Goal: Task Accomplishment & Management: Complete application form

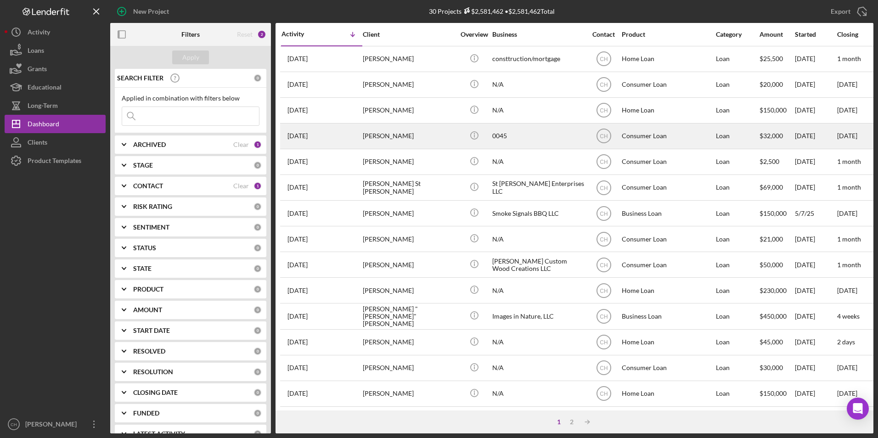
click at [399, 130] on div "[PERSON_NAME]" at bounding box center [409, 136] width 92 height 24
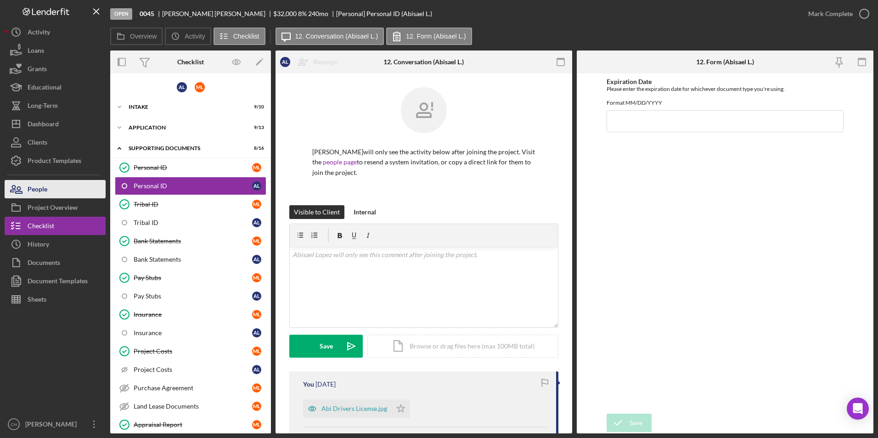
click at [45, 189] on div "People" at bounding box center [38, 190] width 20 height 21
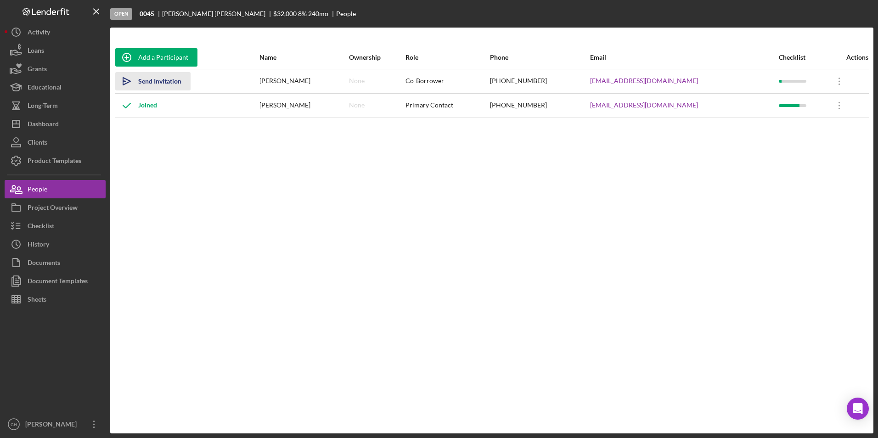
click at [154, 81] on div "Send Invitation" at bounding box center [159, 81] width 43 height 18
drag, startPoint x: 47, startPoint y: 125, endPoint x: 52, endPoint y: 123, distance: 6.0
click at [47, 125] on div "Dashboard" at bounding box center [43, 125] width 31 height 21
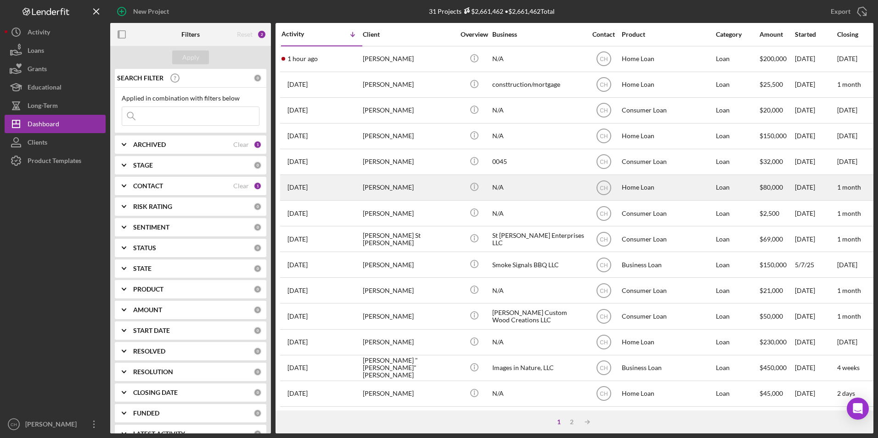
click at [389, 185] on div "[PERSON_NAME]" at bounding box center [409, 187] width 92 height 24
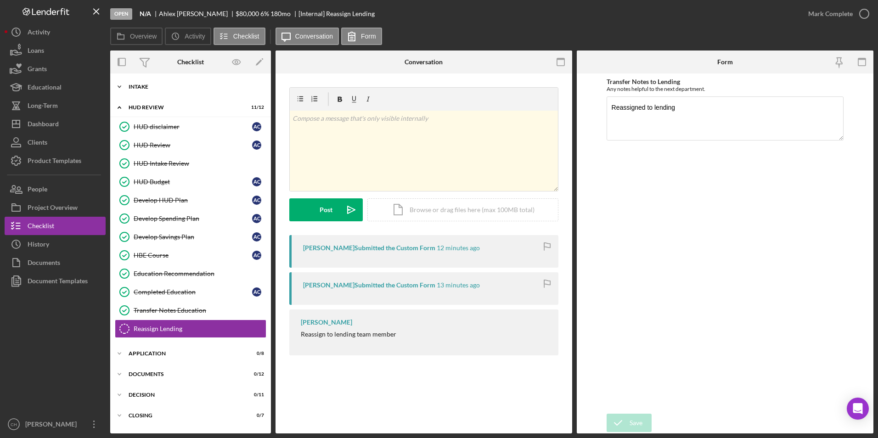
click at [136, 87] on div "Intake" at bounding box center [194, 87] width 131 height 6
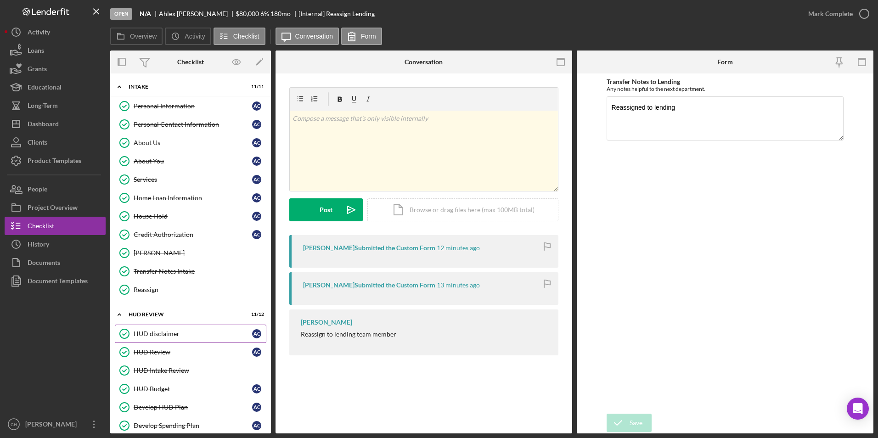
click at [148, 333] on div "HUD disclaimer" at bounding box center [193, 333] width 119 height 7
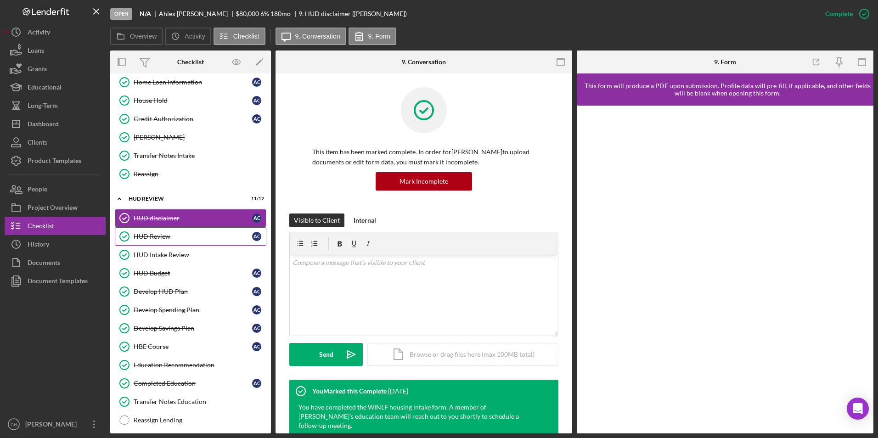
scroll to position [138, 0]
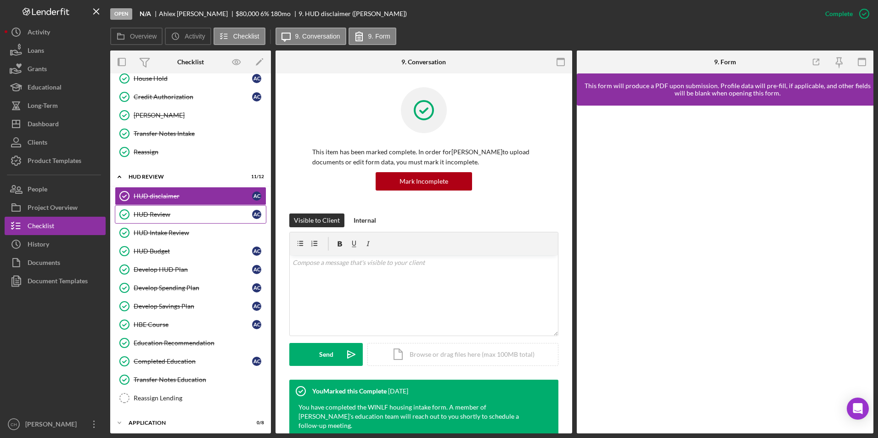
click at [160, 213] on div "HUD Review" at bounding box center [193, 214] width 119 height 7
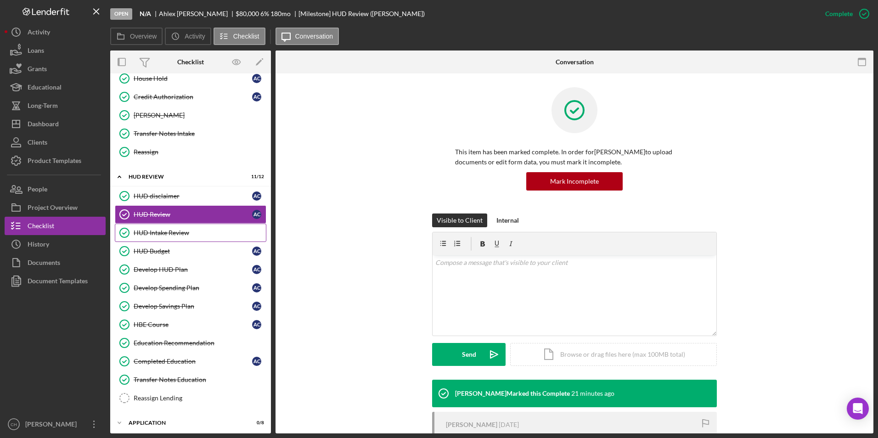
click at [164, 235] on div "HUD Intake Review" at bounding box center [200, 232] width 132 height 7
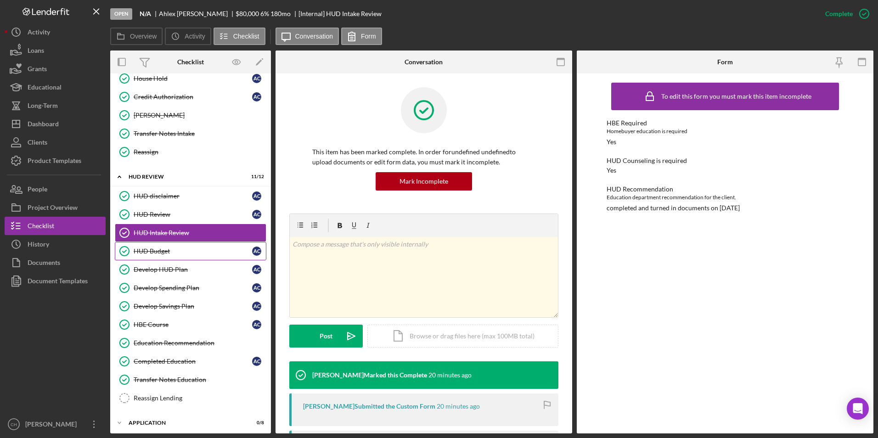
click at [155, 255] on link "HUD Budget HUD Budget A C" at bounding box center [191, 251] width 152 height 18
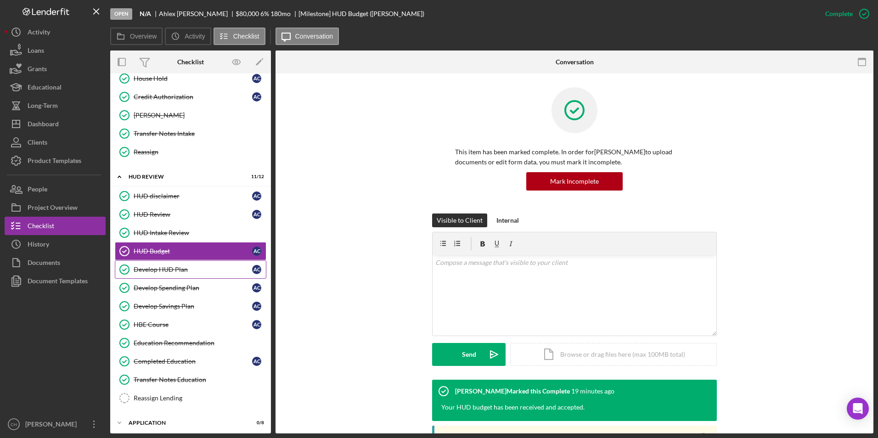
click at [153, 272] on div "Develop HUD Plan" at bounding box center [193, 269] width 119 height 7
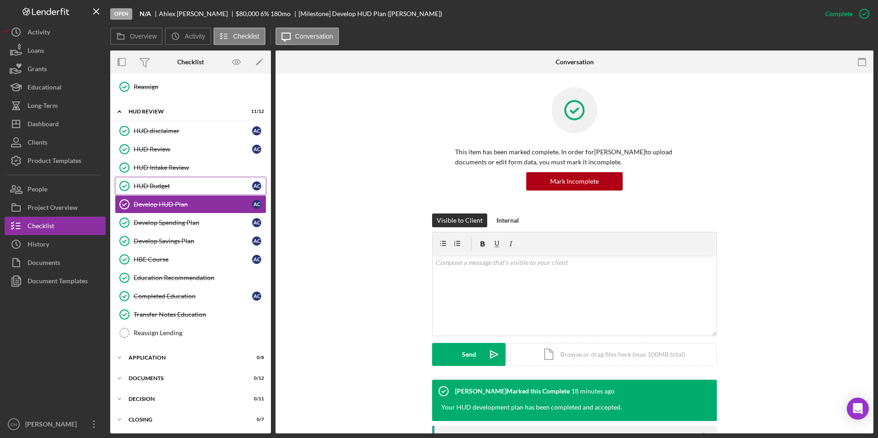
scroll to position [203, 0]
click at [162, 224] on div "Develop Spending Plan" at bounding box center [193, 222] width 119 height 7
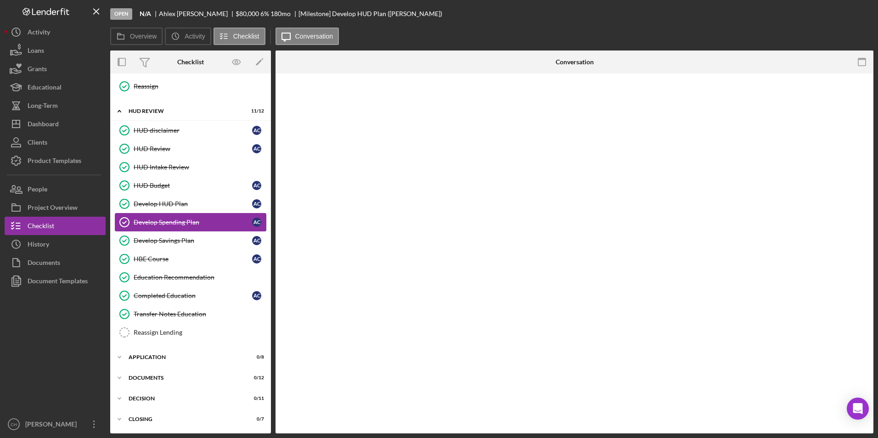
scroll to position [203, 0]
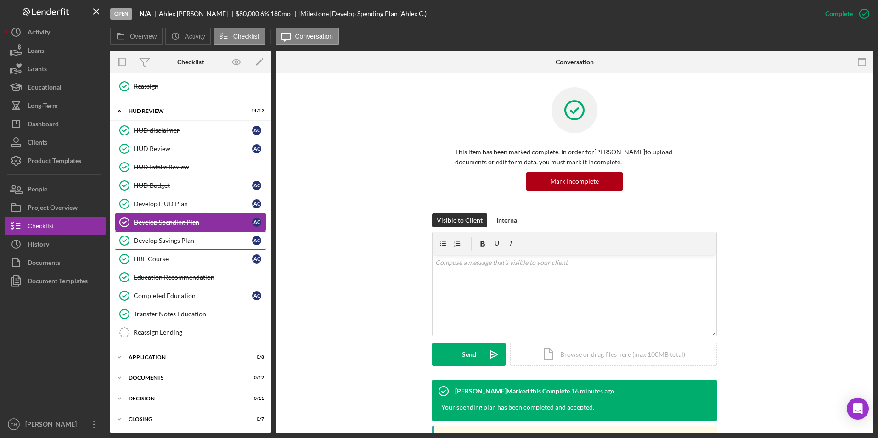
click at [170, 243] on div "Develop Savings Plan" at bounding box center [193, 240] width 119 height 7
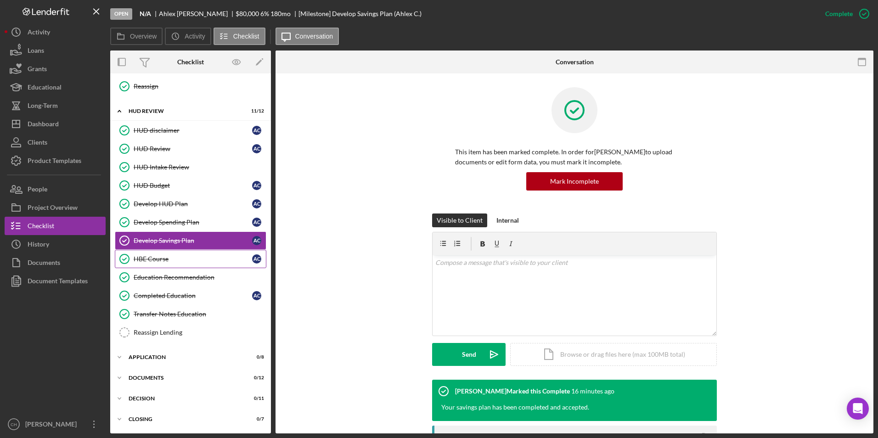
click at [157, 261] on div "HBE Course" at bounding box center [193, 258] width 119 height 7
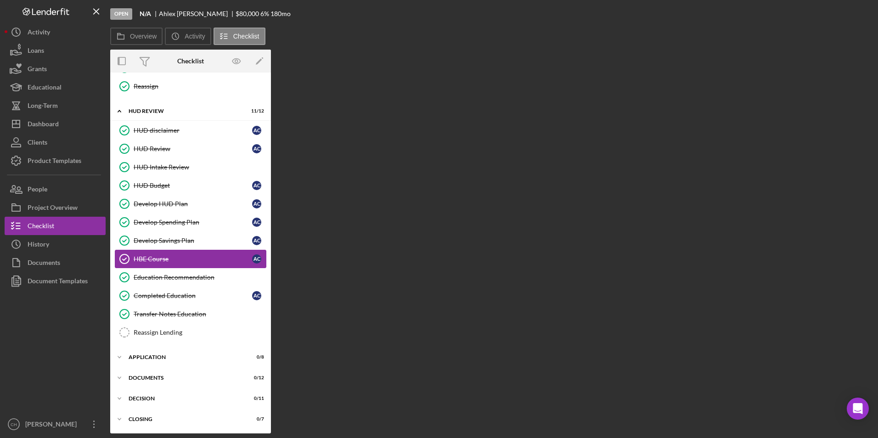
scroll to position [203, 0]
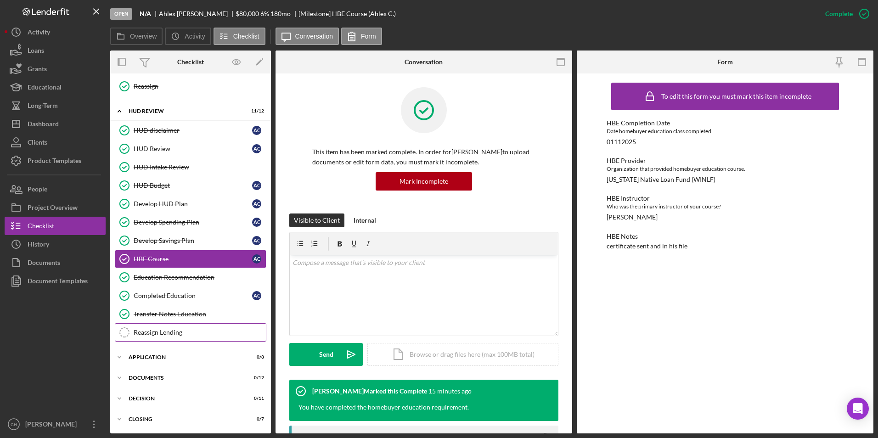
click at [141, 331] on div "Reassign Lending" at bounding box center [200, 332] width 132 height 7
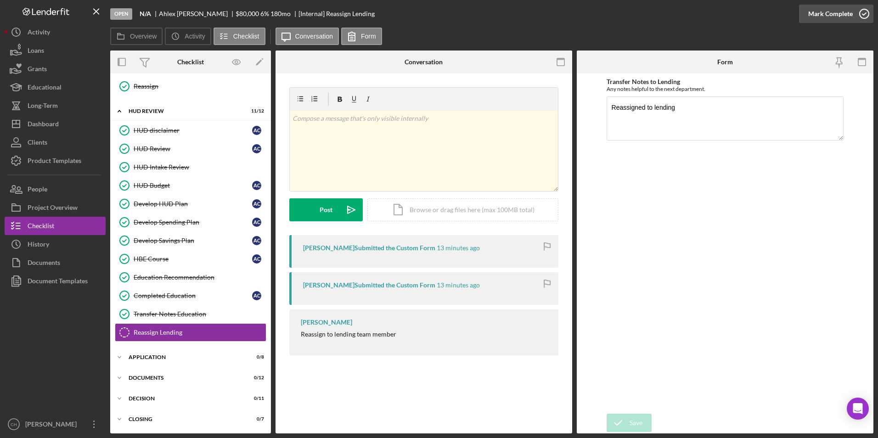
click at [831, 12] on div "Mark Complete" at bounding box center [830, 14] width 45 height 18
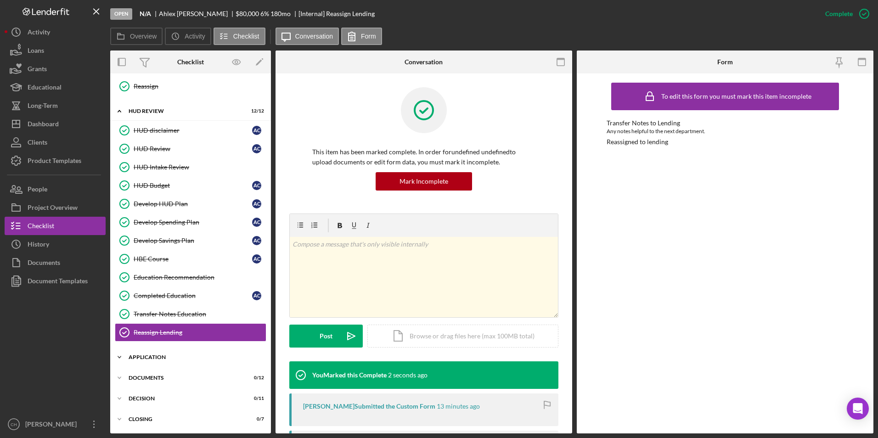
click at [149, 354] on div "Icon/Expander Application 0 / 8" at bounding box center [190, 357] width 161 height 18
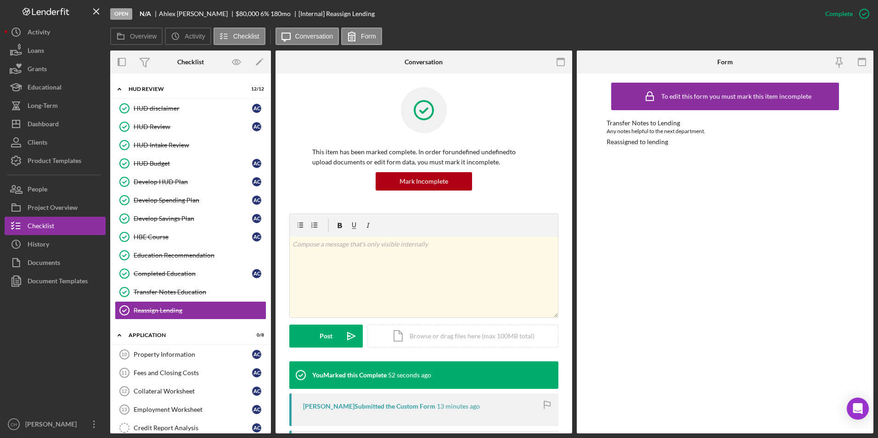
scroll to position [224, 0]
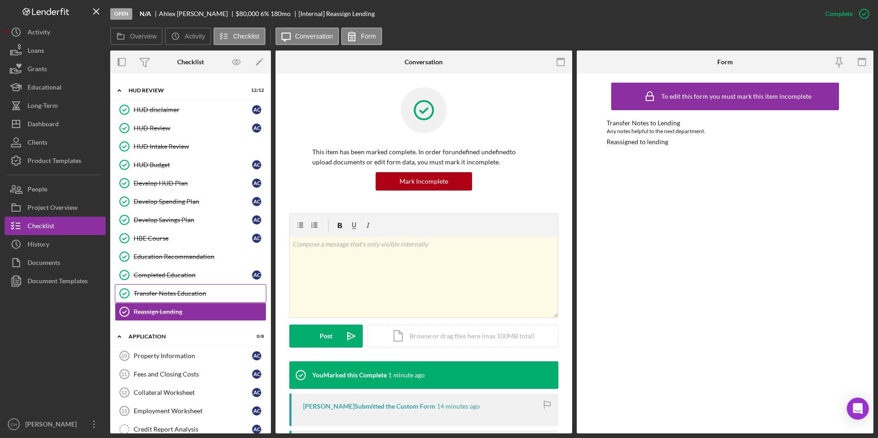
click at [158, 289] on link "Transfer Notes Education Transfer Notes Education" at bounding box center [191, 293] width 152 height 18
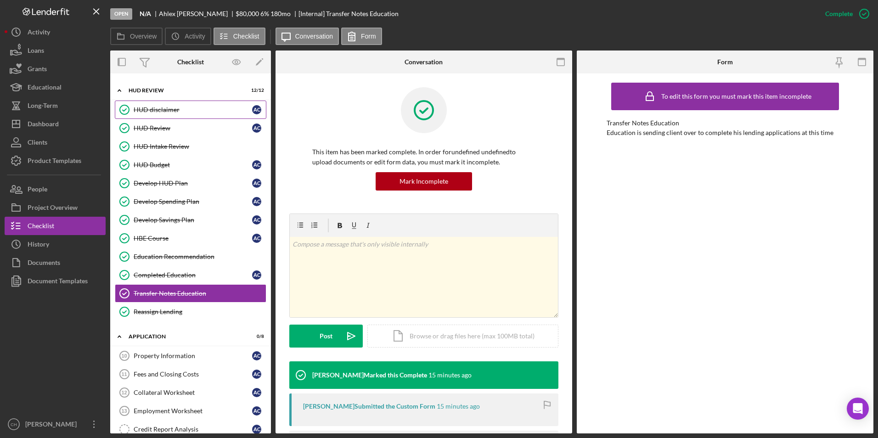
click at [164, 112] on div "HUD disclaimer" at bounding box center [193, 109] width 119 height 7
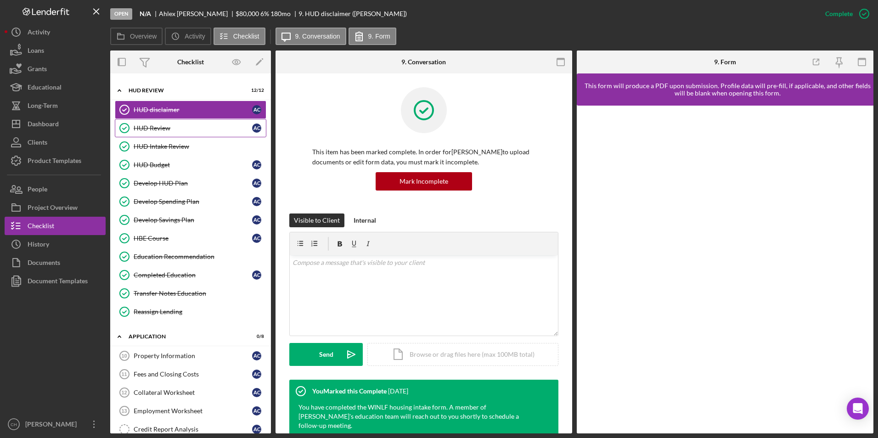
click at [168, 127] on div "HUD Review" at bounding box center [193, 127] width 119 height 7
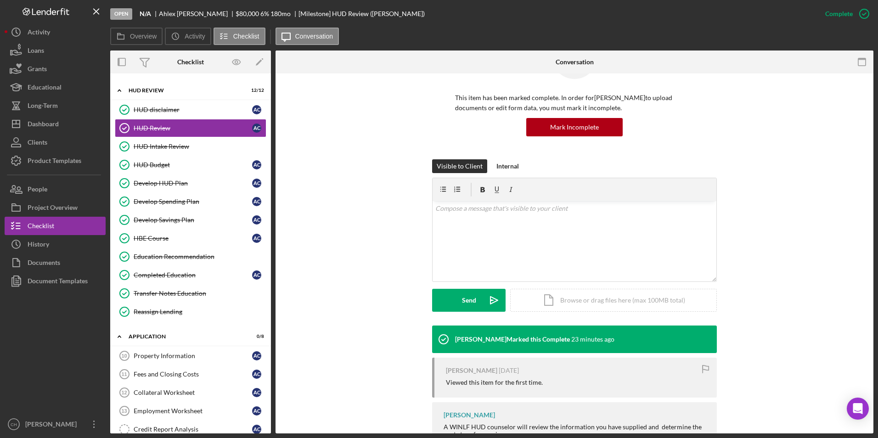
scroll to position [89, 0]
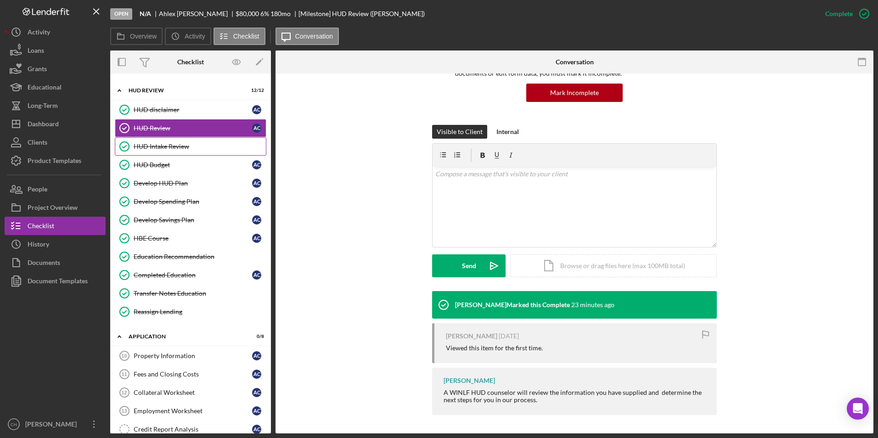
click at [173, 147] on div "HUD Intake Review" at bounding box center [200, 146] width 132 height 7
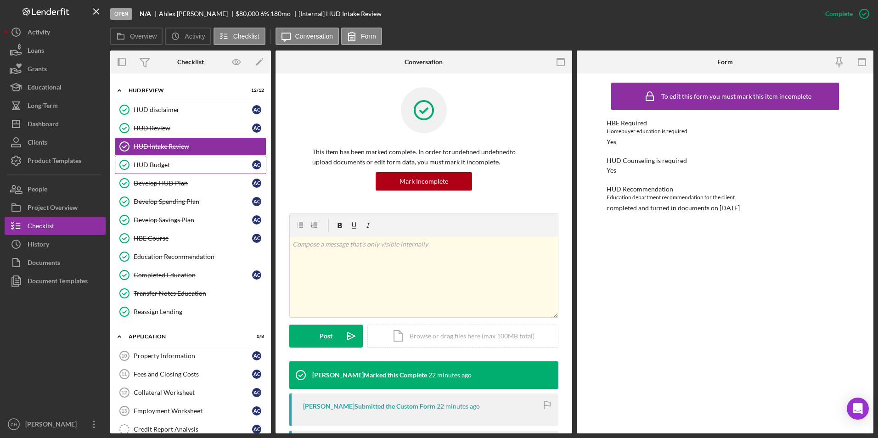
click at [158, 167] on div "HUD Budget" at bounding box center [193, 164] width 119 height 7
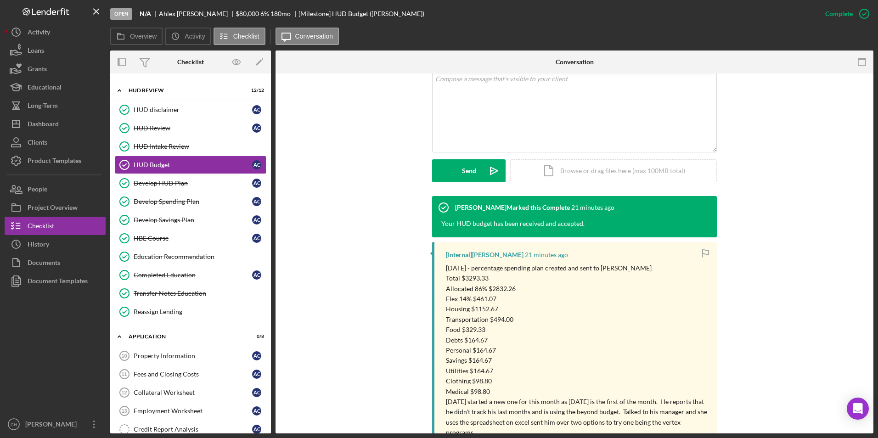
scroll to position [258, 0]
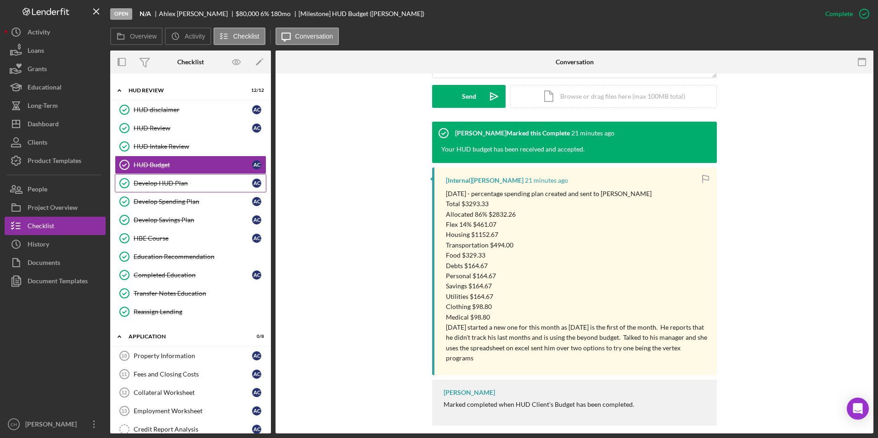
click at [160, 184] on div "Develop HUD Plan" at bounding box center [193, 183] width 119 height 7
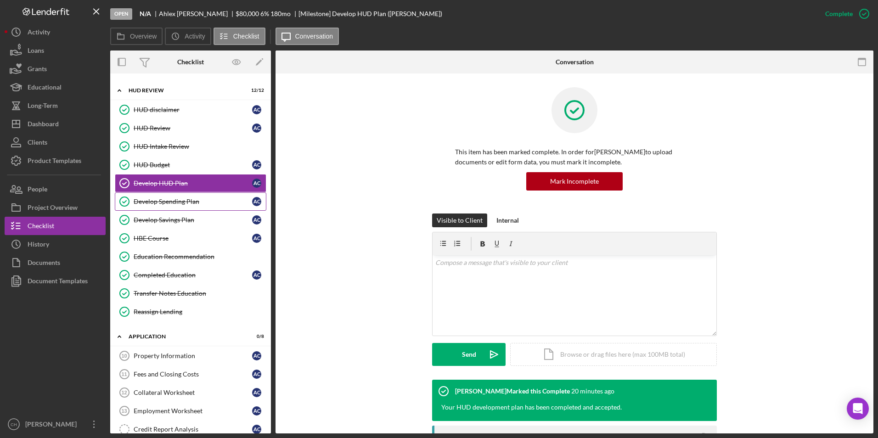
click at [155, 207] on link "Develop Spending Plan Develop Spending Plan A C" at bounding box center [191, 201] width 152 height 18
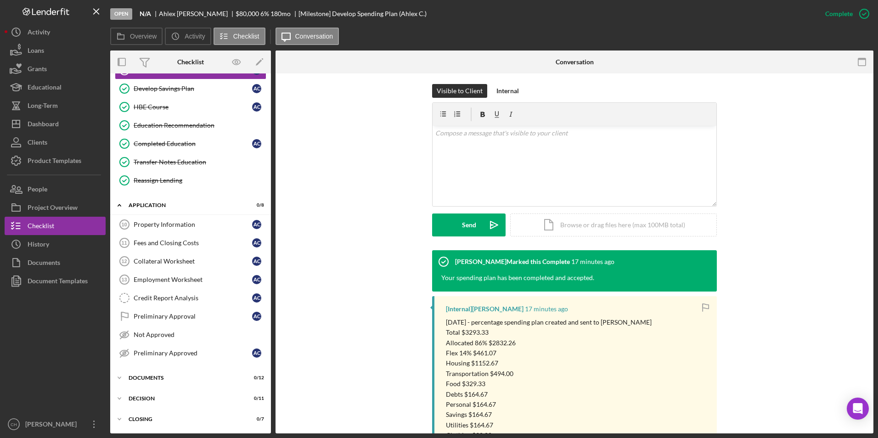
scroll to position [230, 0]
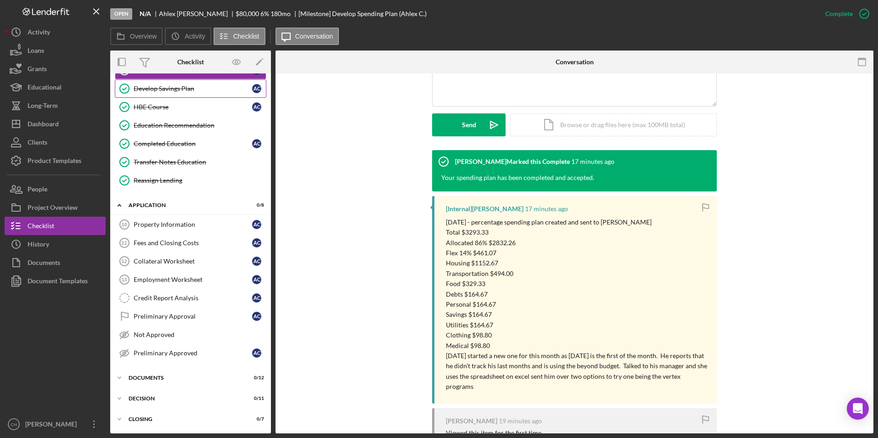
click at [155, 94] on link "Develop Savings Plan Develop Savings Plan A C" at bounding box center [191, 88] width 152 height 18
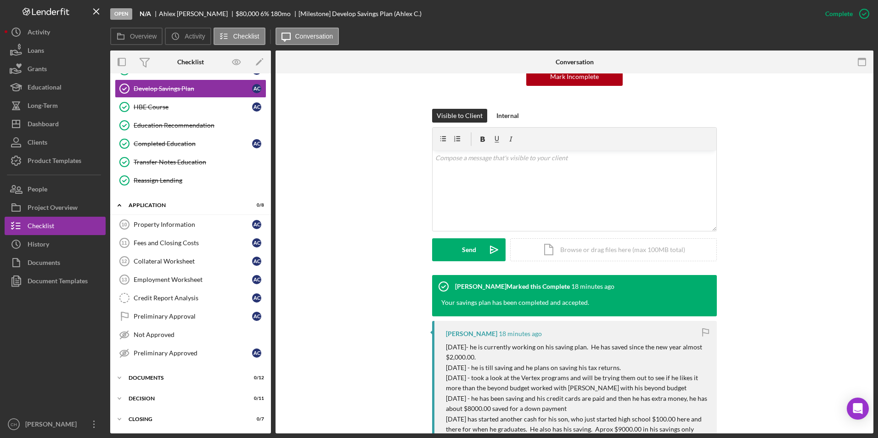
scroll to position [184, 0]
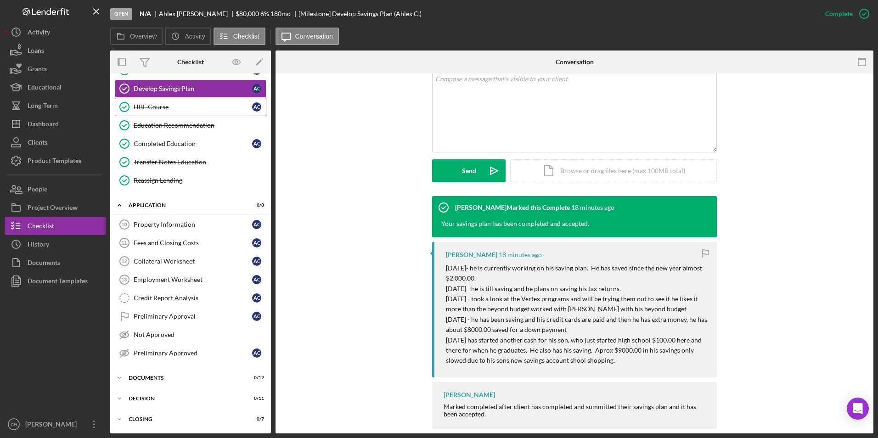
click at [136, 110] on div "HBE Course" at bounding box center [193, 106] width 119 height 7
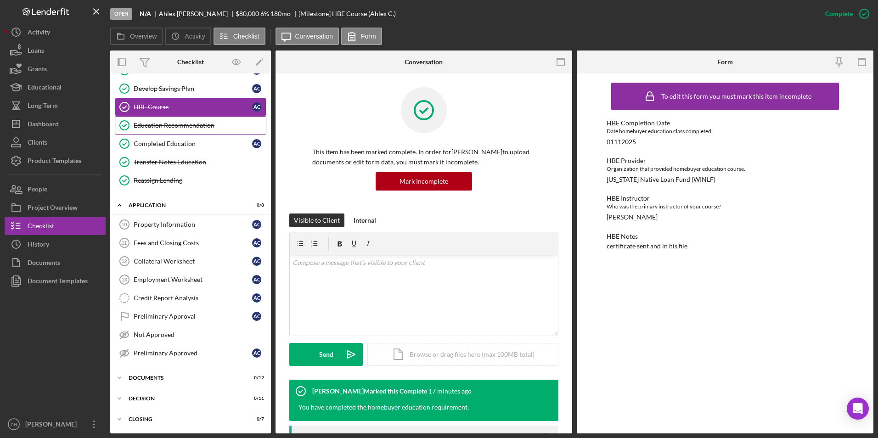
click at [171, 132] on link "Education Recommendation Education Recommendation" at bounding box center [191, 125] width 152 height 18
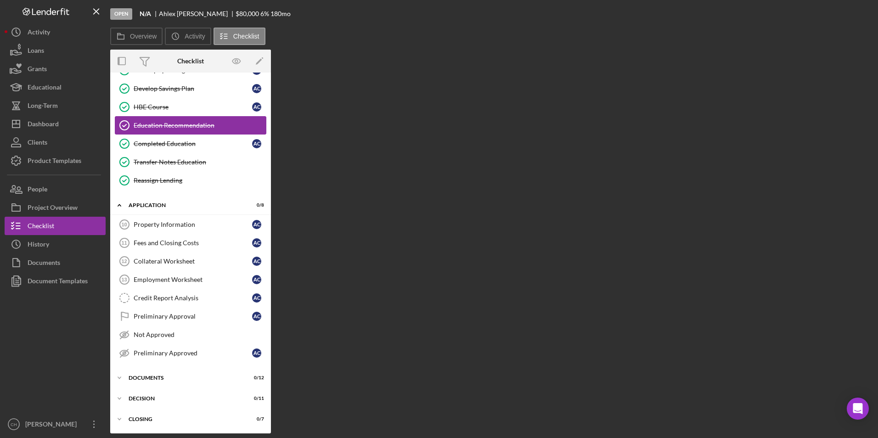
scroll to position [356, 0]
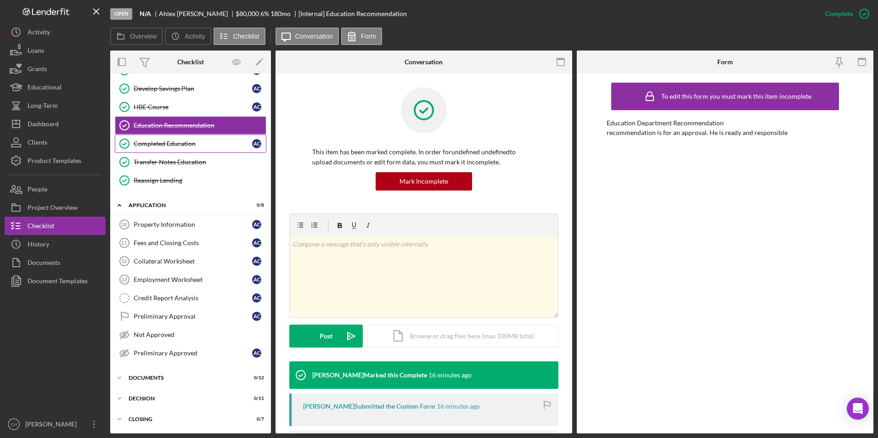
click at [170, 143] on div "Completed Education" at bounding box center [193, 143] width 119 height 7
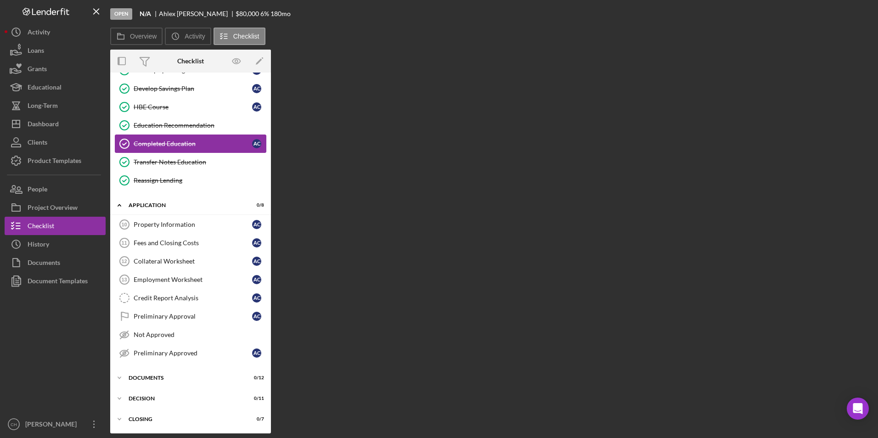
scroll to position [356, 0]
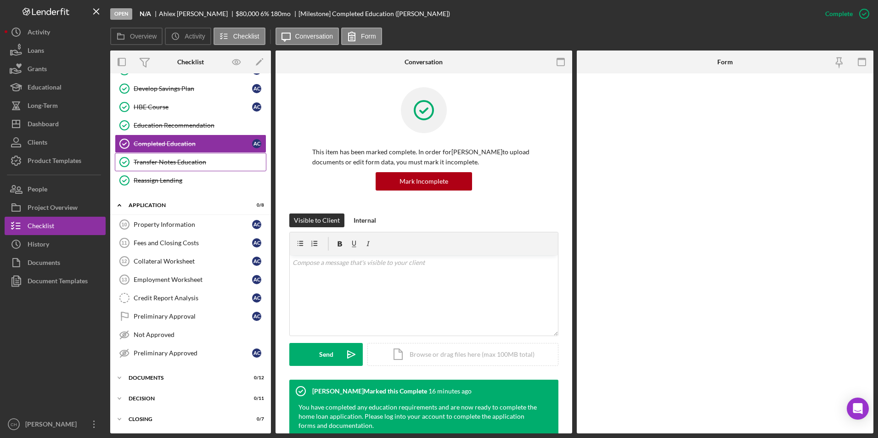
click at [197, 161] on div "Transfer Notes Education" at bounding box center [200, 161] width 132 height 7
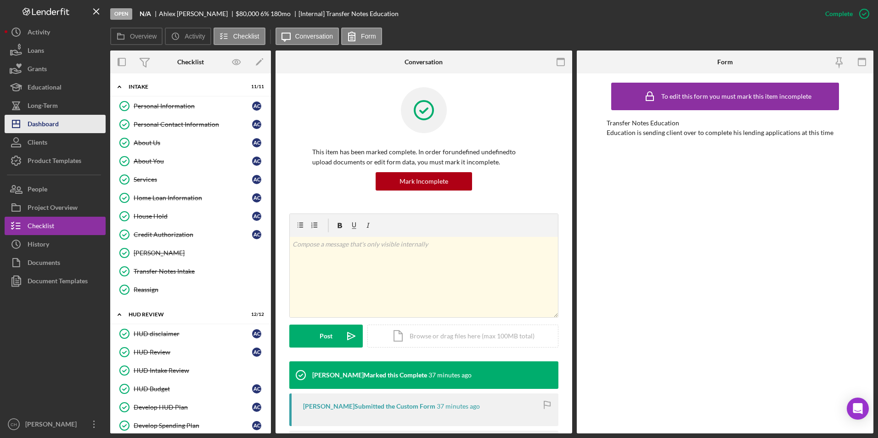
click at [33, 130] on div "Dashboard" at bounding box center [43, 125] width 31 height 21
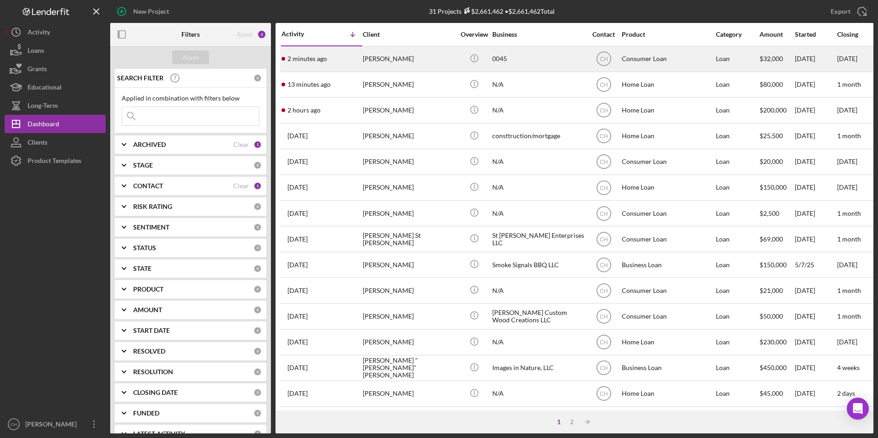
click at [384, 57] on div "[PERSON_NAME]" at bounding box center [409, 59] width 92 height 24
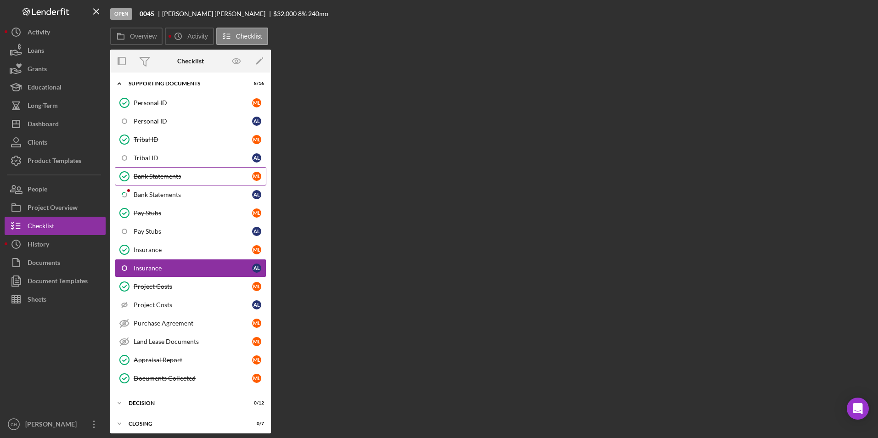
scroll to position [68, 0]
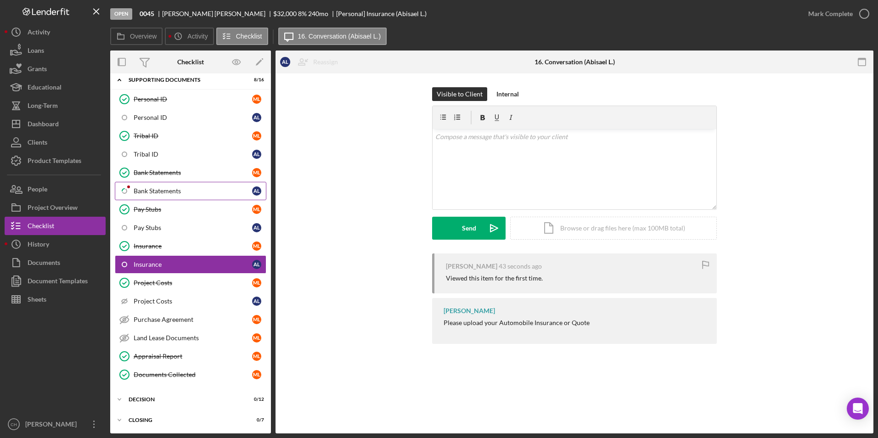
click at [147, 194] on div "Bank Statements" at bounding box center [193, 190] width 119 height 7
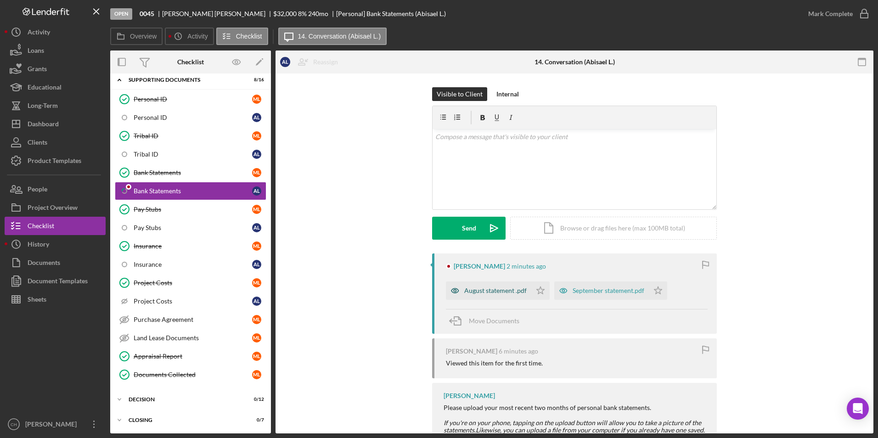
click at [494, 288] on div "August statement .pdf" at bounding box center [495, 290] width 62 height 7
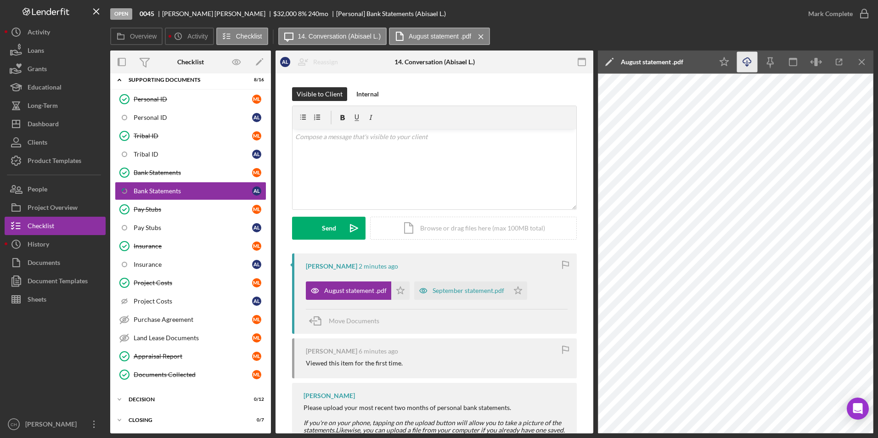
click at [744, 65] on icon "Icon/Download" at bounding box center [747, 62] width 21 height 21
click at [394, 290] on icon "Icon/Star" at bounding box center [400, 291] width 18 height 18
click at [513, 288] on icon "Icon/Star" at bounding box center [518, 291] width 18 height 18
click at [837, 14] on div "Mark Complete" at bounding box center [830, 14] width 45 height 18
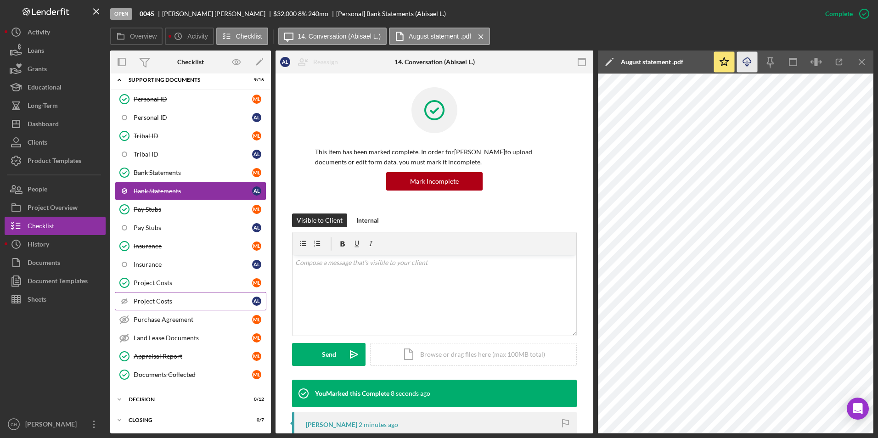
click at [151, 302] on div "Project Costs" at bounding box center [193, 301] width 119 height 7
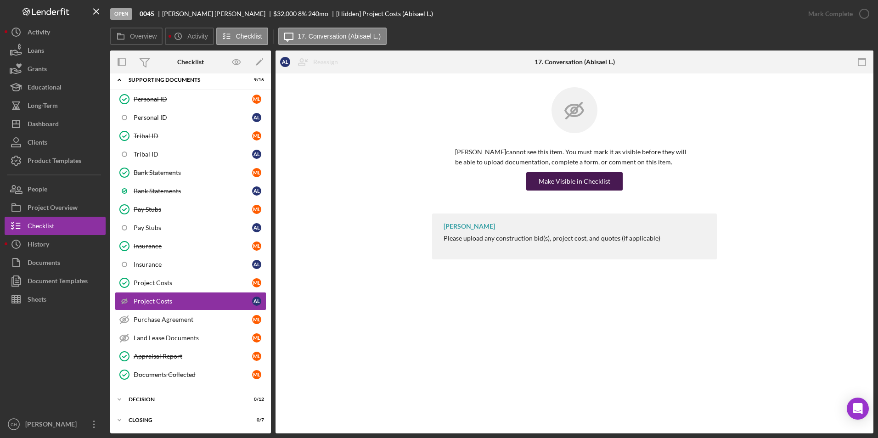
click at [548, 187] on div "Make Visible in Checklist" at bounding box center [575, 181] width 72 height 18
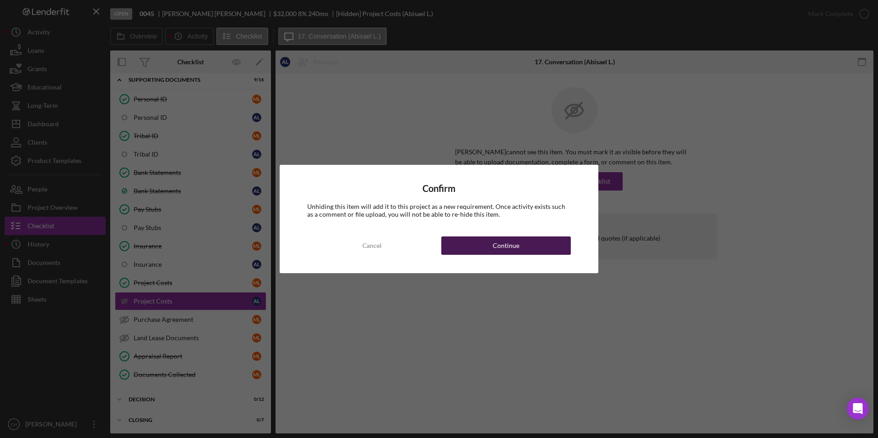
click at [483, 246] on button "Continue" at bounding box center [506, 246] width 130 height 18
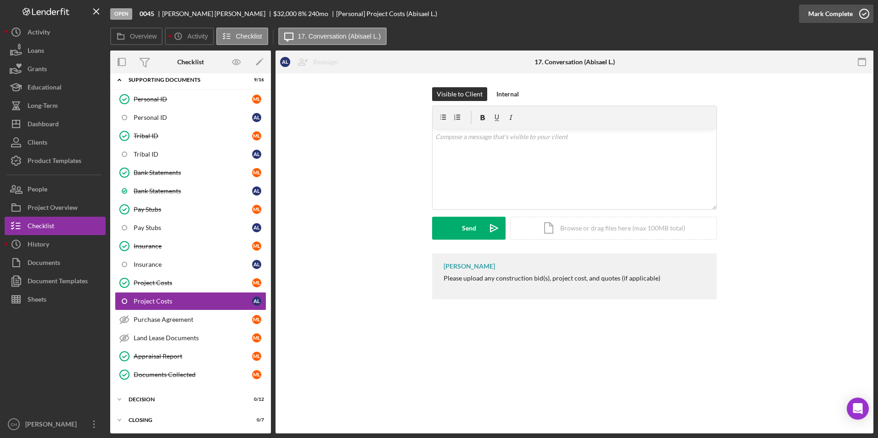
click at [820, 14] on div "Mark Complete" at bounding box center [830, 14] width 45 height 18
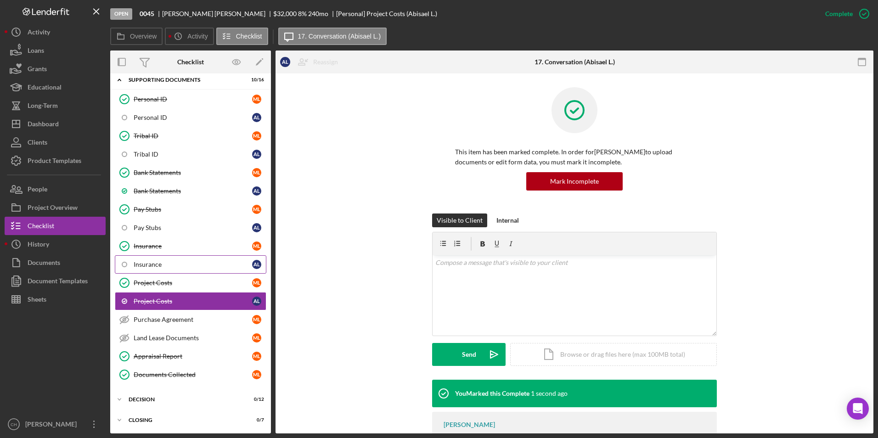
click at [147, 262] on div "Insurance" at bounding box center [193, 264] width 119 height 7
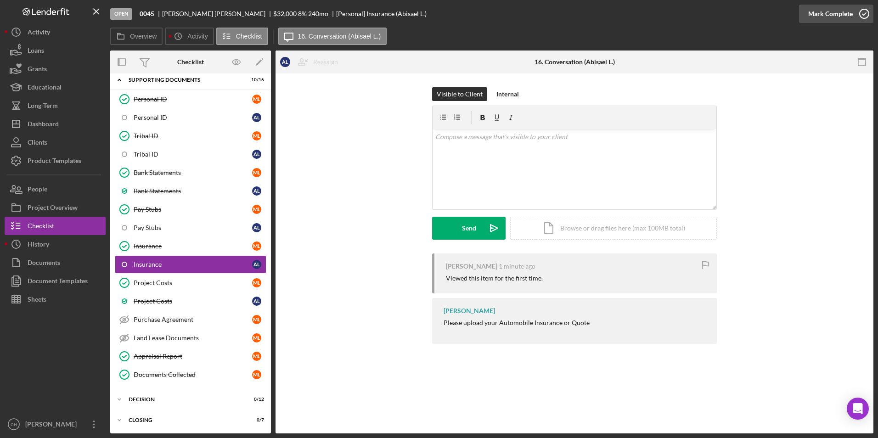
click at [817, 16] on div "Mark Complete" at bounding box center [830, 14] width 45 height 18
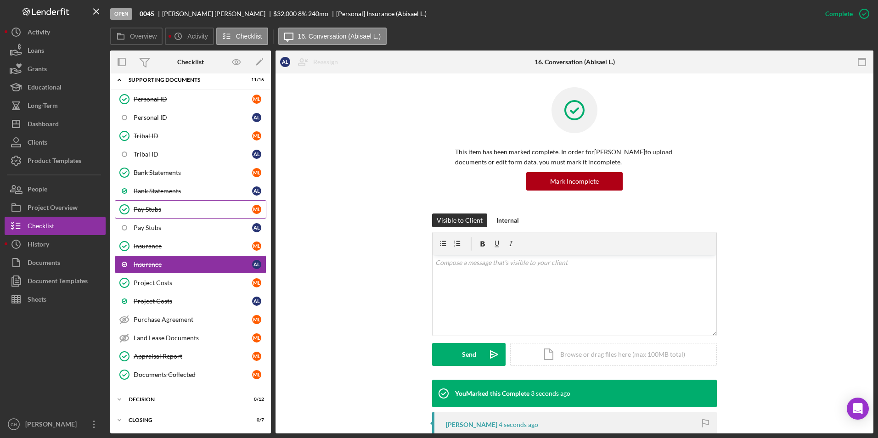
click at [151, 213] on div "Pay Stubs" at bounding box center [193, 209] width 119 height 7
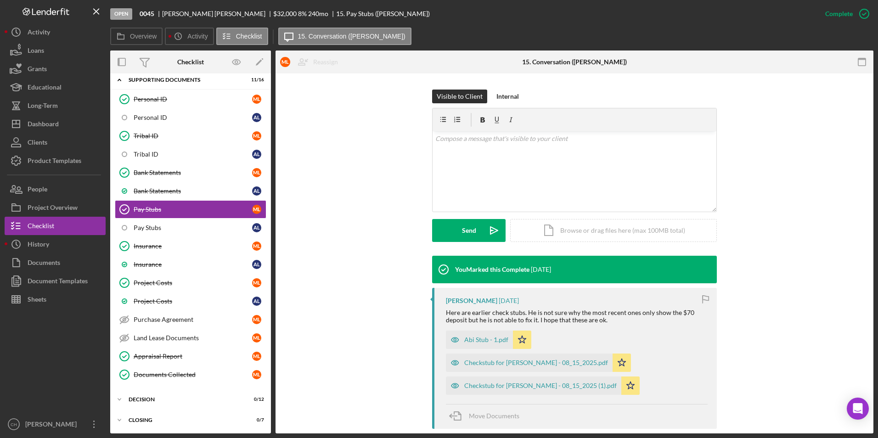
scroll to position [138, 0]
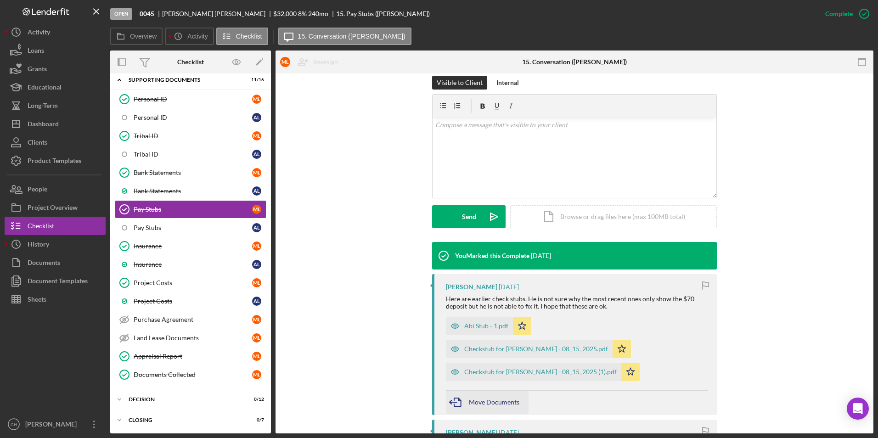
click at [479, 391] on div "Move Documents" at bounding box center [494, 402] width 51 height 23
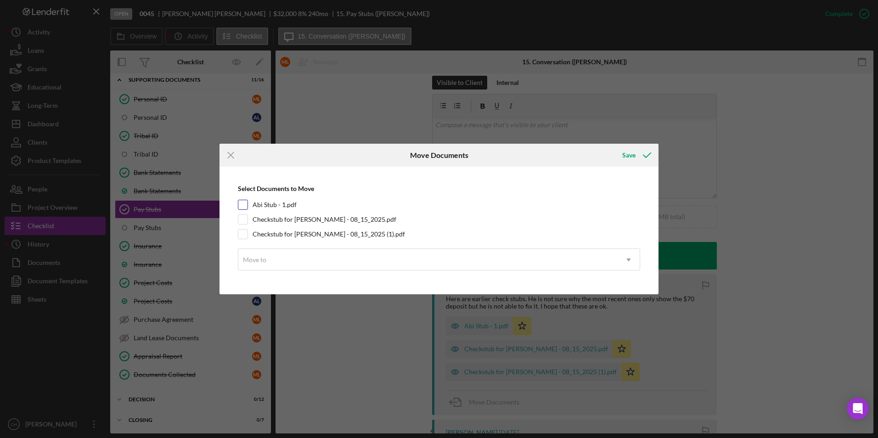
click at [248, 202] on div "Abi Stub - 1.pdf" at bounding box center [439, 205] width 402 height 10
click at [245, 206] on input "Abi Stub - 1.pdf" at bounding box center [242, 204] width 9 height 9
checkbox input "true"
click at [240, 221] on input "Checkstub for [PERSON_NAME] - 08_15_2025.pdf" at bounding box center [242, 219] width 9 height 9
checkbox input "true"
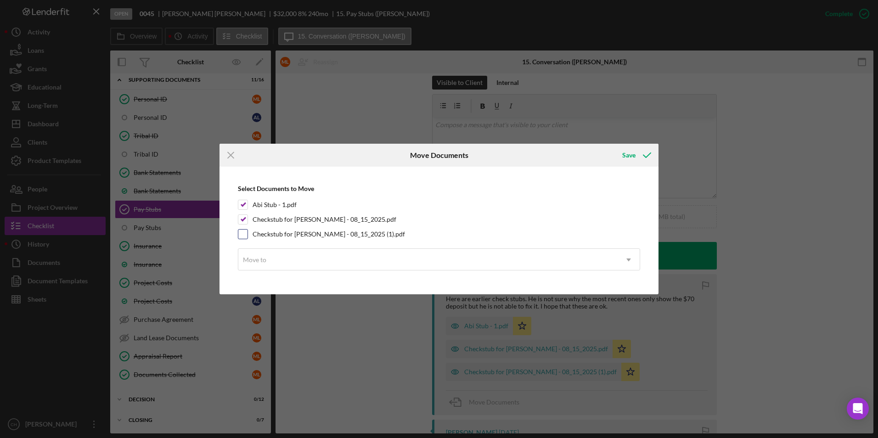
click at [242, 233] on input "Checkstub for [PERSON_NAME] - 08_15_2025 (1).pdf" at bounding box center [242, 234] width 9 height 9
checkbox input "true"
click at [257, 263] on div "Move to" at bounding box center [254, 259] width 23 height 7
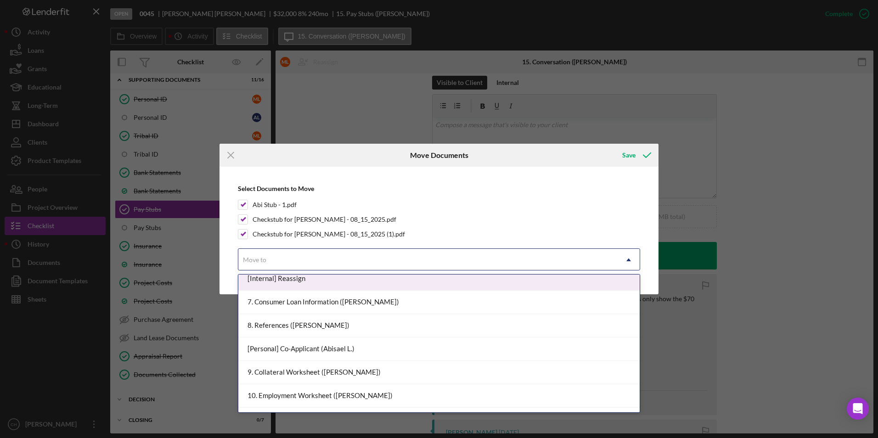
scroll to position [276, 0]
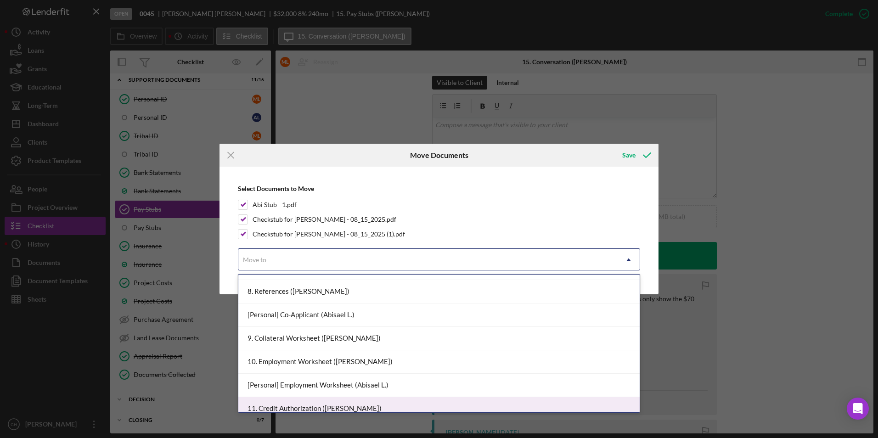
click at [631, 404] on div "11. Credit Authorization ([PERSON_NAME])" at bounding box center [438, 408] width 401 height 23
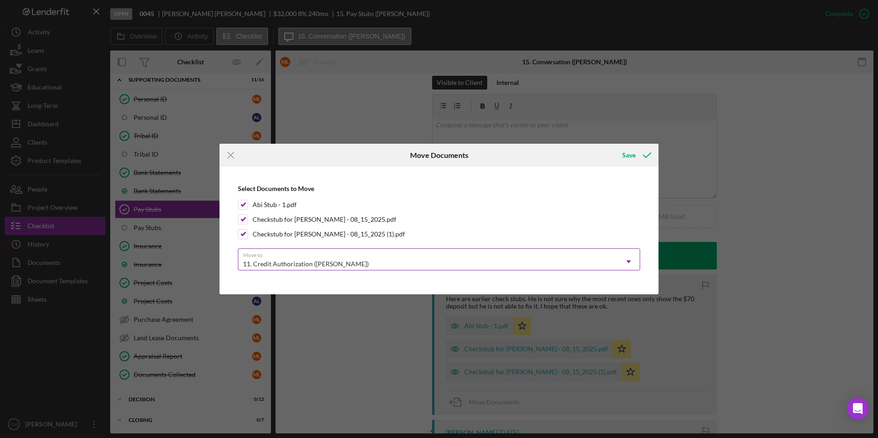
click at [354, 255] on div "11. Credit Authorization ([PERSON_NAME])" at bounding box center [427, 264] width 379 height 21
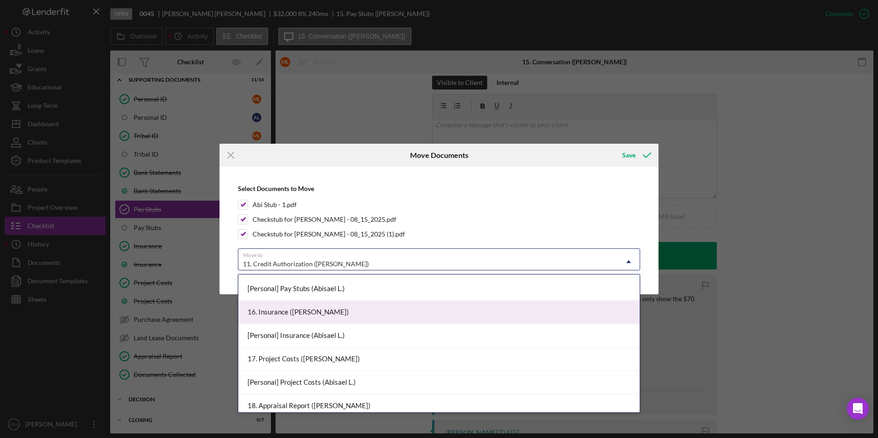
scroll to position [588, 0]
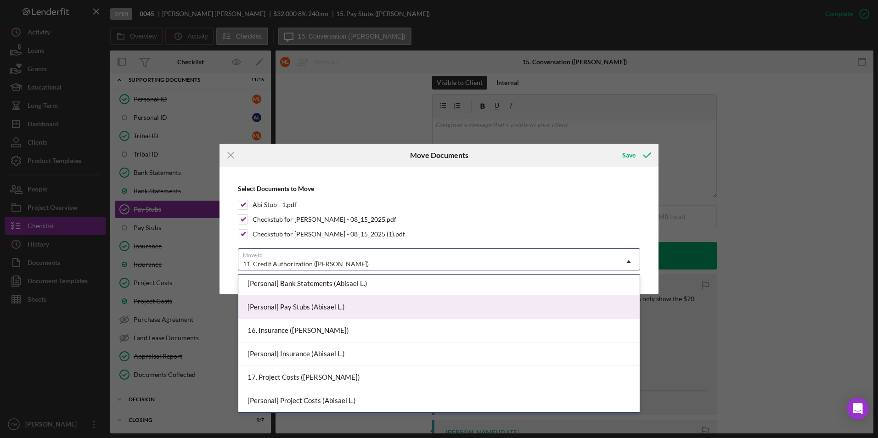
click at [287, 303] on div "[Personal] Pay Stubs (Abisael L.)" at bounding box center [438, 307] width 401 height 23
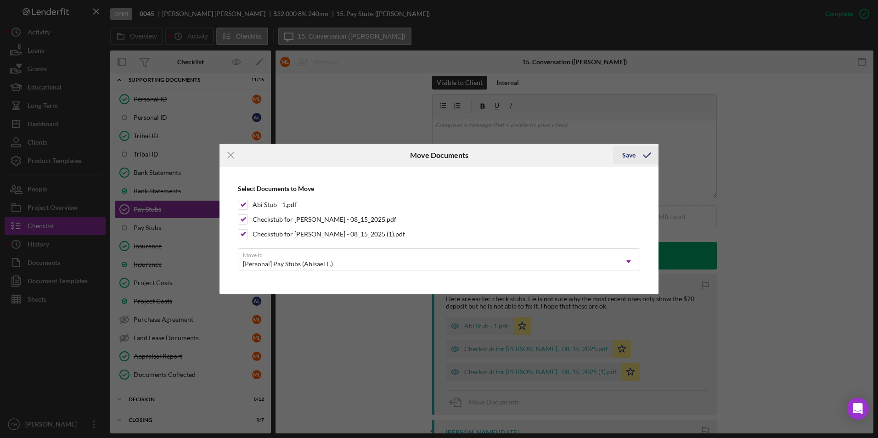
click at [632, 159] on div "Save" at bounding box center [628, 155] width 13 height 18
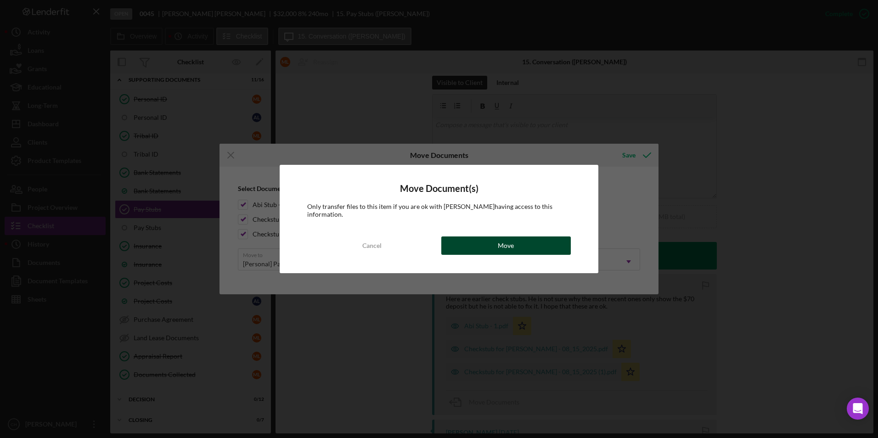
click at [484, 247] on button "Move" at bounding box center [506, 246] width 130 height 18
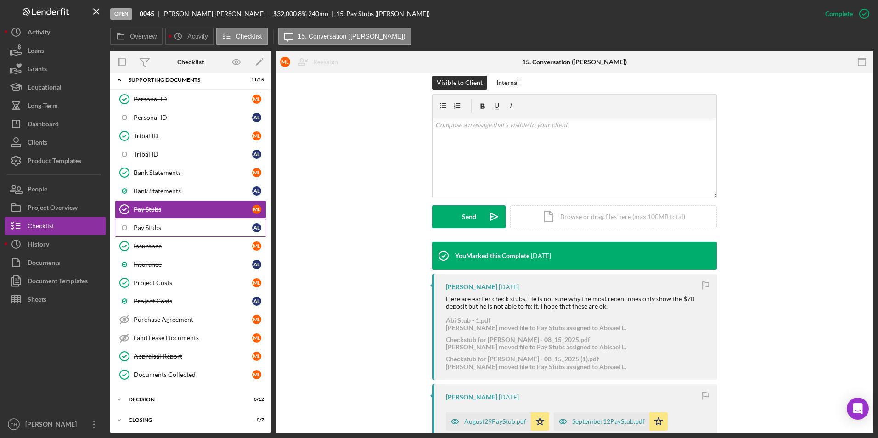
click at [136, 225] on div "Pay Stubs" at bounding box center [193, 227] width 119 height 7
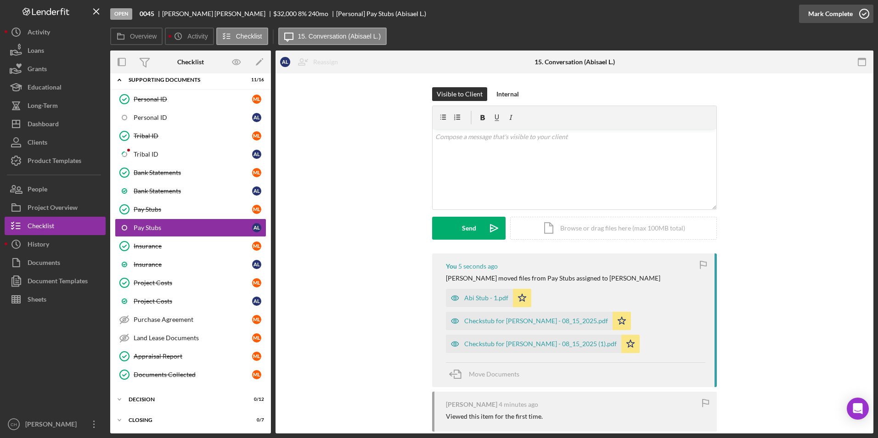
click at [827, 12] on div "Mark Complete" at bounding box center [830, 14] width 45 height 18
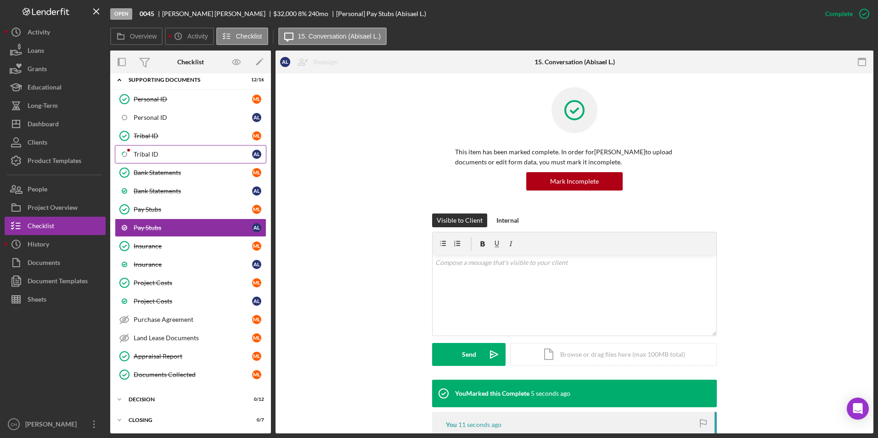
click at [153, 151] on div "Tribal ID" at bounding box center [193, 154] width 119 height 7
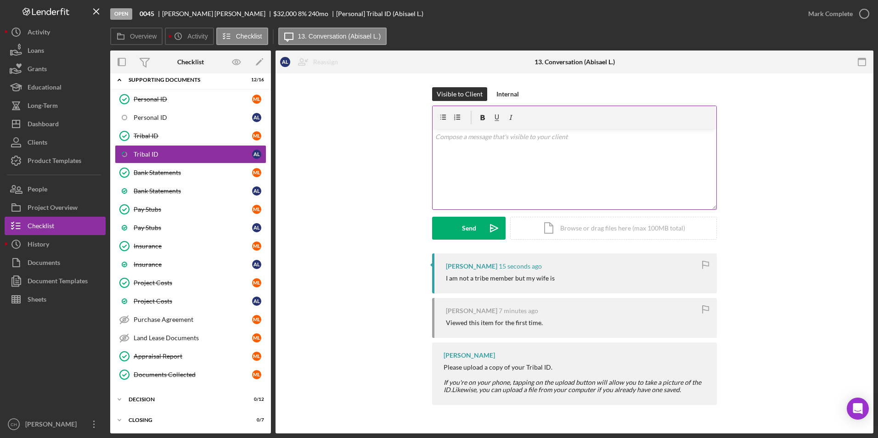
click at [449, 136] on p at bounding box center [574, 137] width 279 height 10
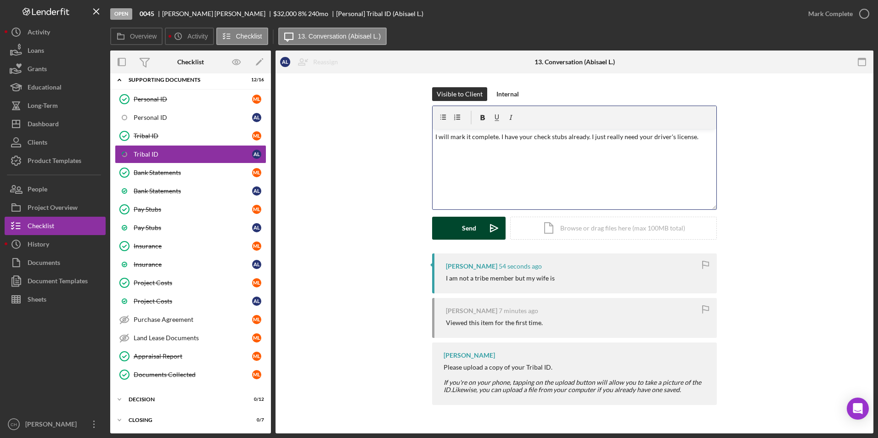
click at [482, 232] on button "Send Icon/icon-invite-send" at bounding box center [468, 228] width 73 height 23
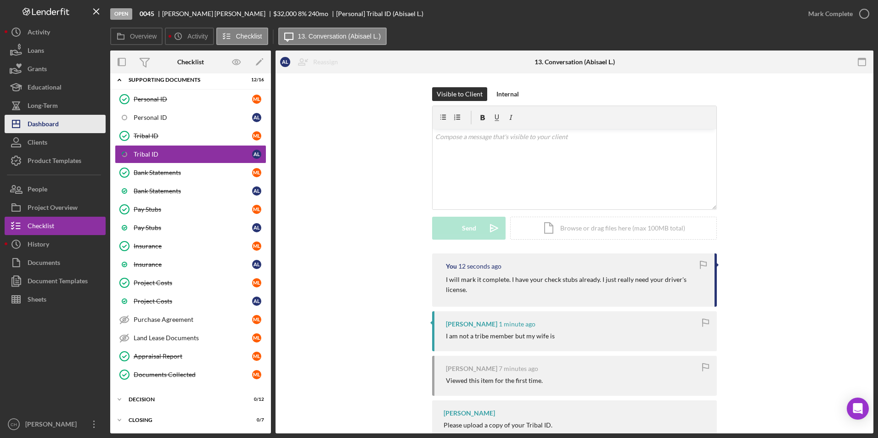
click at [45, 120] on div "Dashboard" at bounding box center [43, 125] width 31 height 21
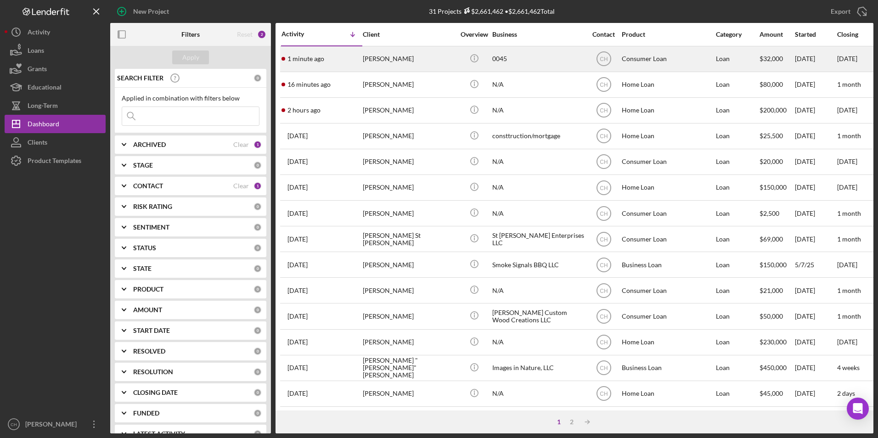
click at [385, 57] on div "[PERSON_NAME]" at bounding box center [409, 59] width 92 height 24
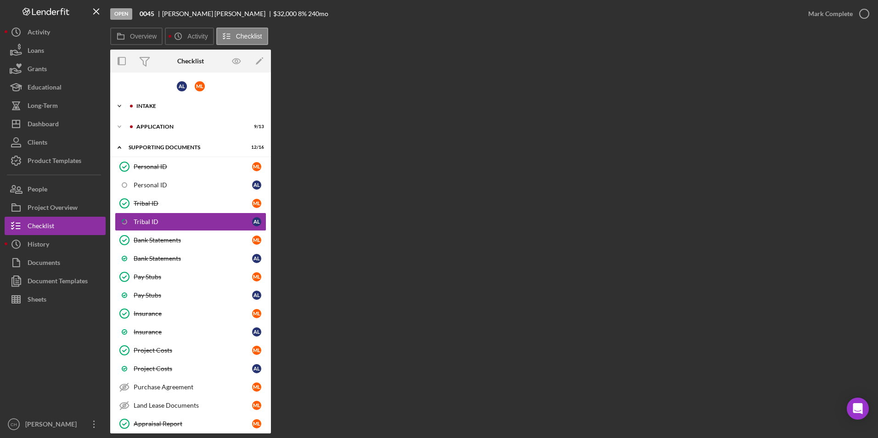
click at [153, 110] on div "Icon/Expander Intake 9 / 10" at bounding box center [190, 106] width 161 height 18
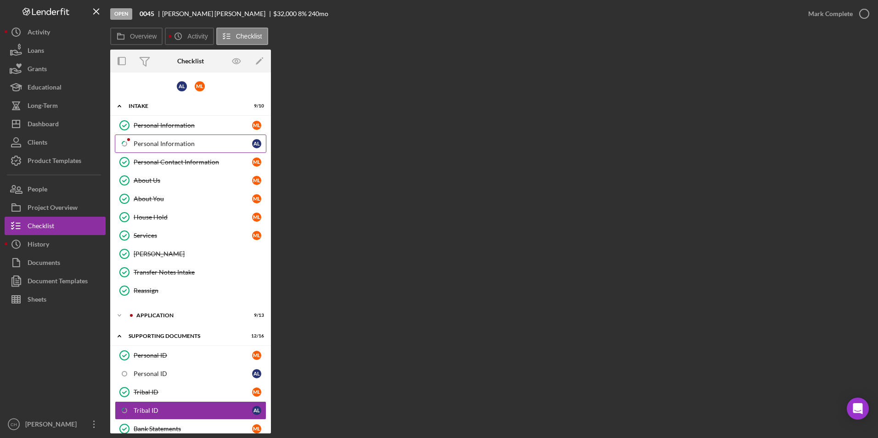
click at [166, 146] on div "Personal Information" at bounding box center [193, 143] width 119 height 7
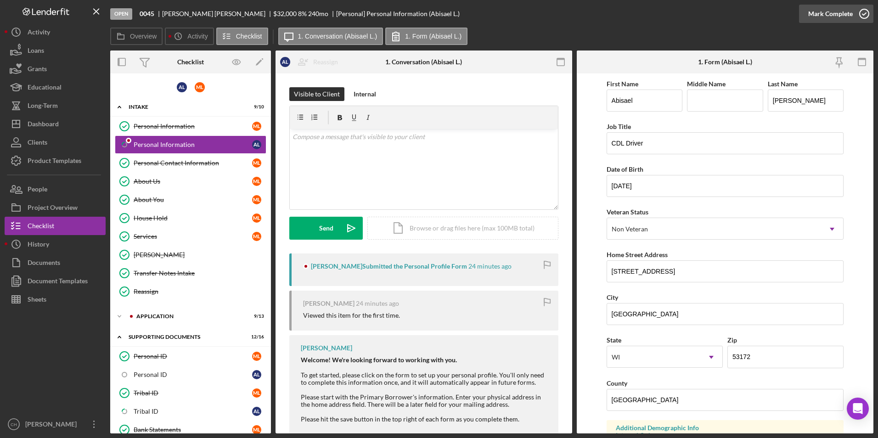
click at [836, 13] on div "Mark Complete" at bounding box center [830, 14] width 45 height 18
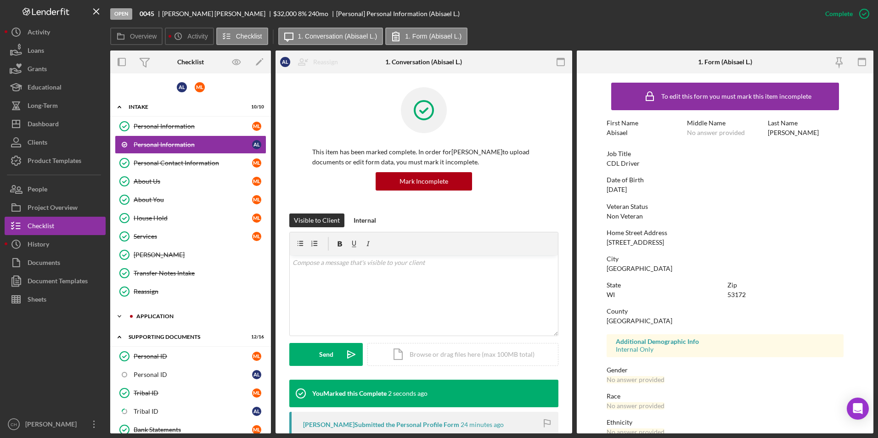
click at [155, 320] on div "Icon/Expander Application 9 / 13" at bounding box center [190, 316] width 161 height 18
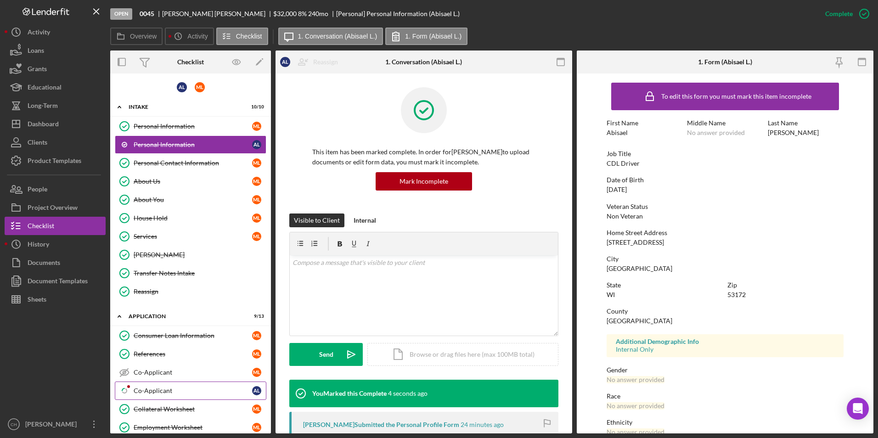
click at [154, 387] on div "Co-Applicant" at bounding box center [193, 390] width 119 height 7
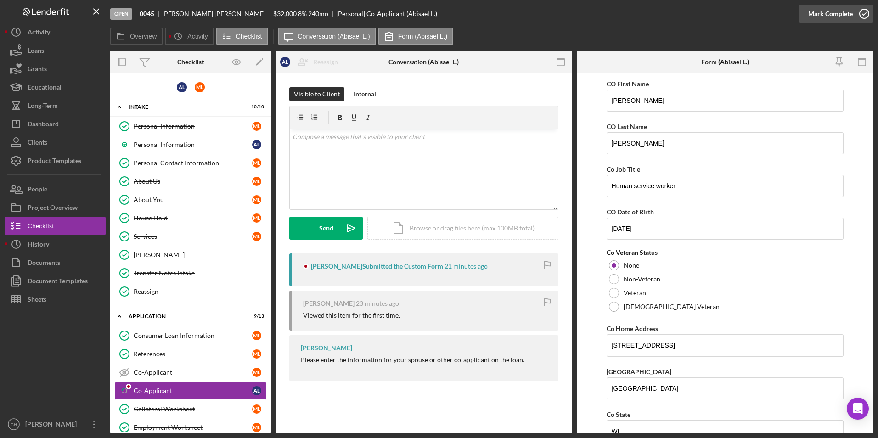
click at [829, 15] on div "Mark Complete" at bounding box center [830, 14] width 45 height 18
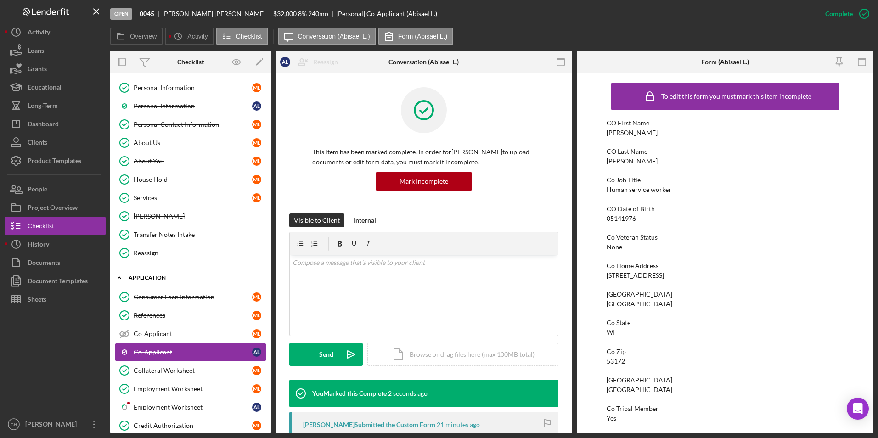
scroll to position [92, 0]
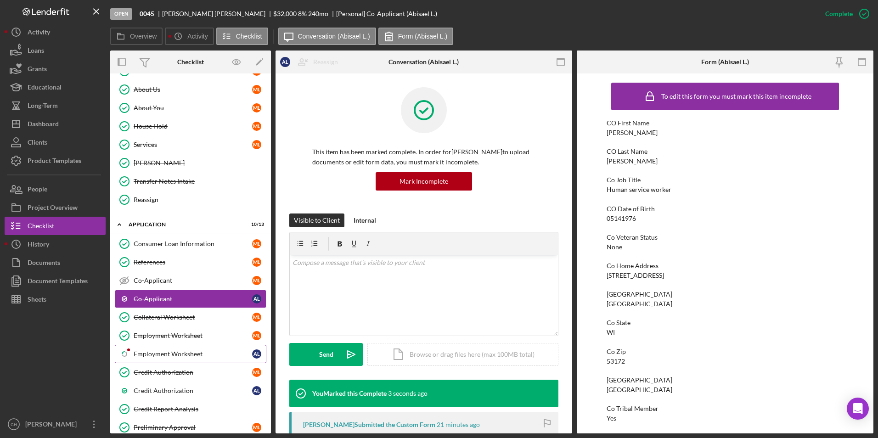
click at [167, 356] on div "Employment Worksheet" at bounding box center [193, 353] width 119 height 7
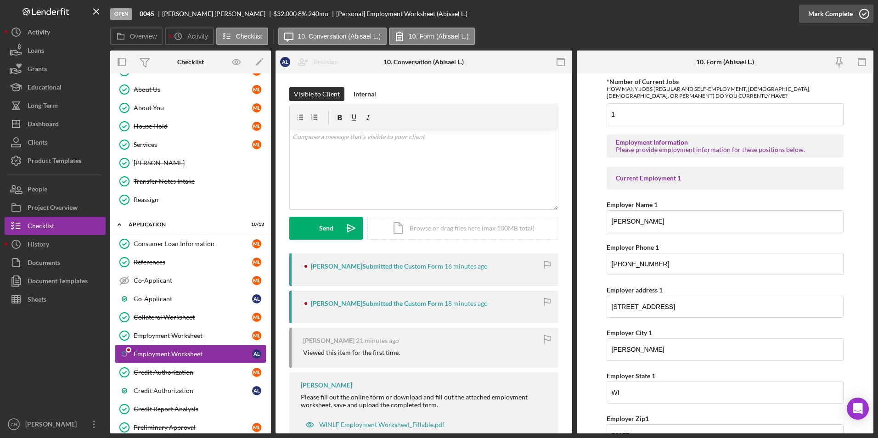
click at [818, 14] on div "Mark Complete" at bounding box center [830, 14] width 45 height 18
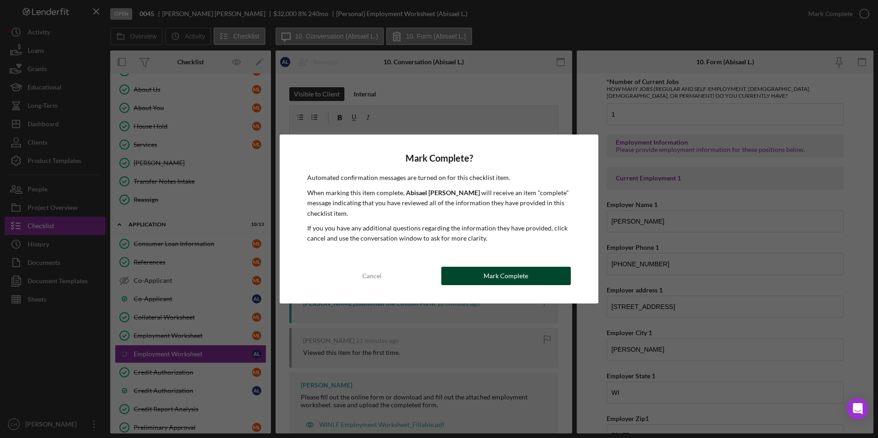
click at [501, 277] on div "Mark Complete" at bounding box center [506, 276] width 45 height 18
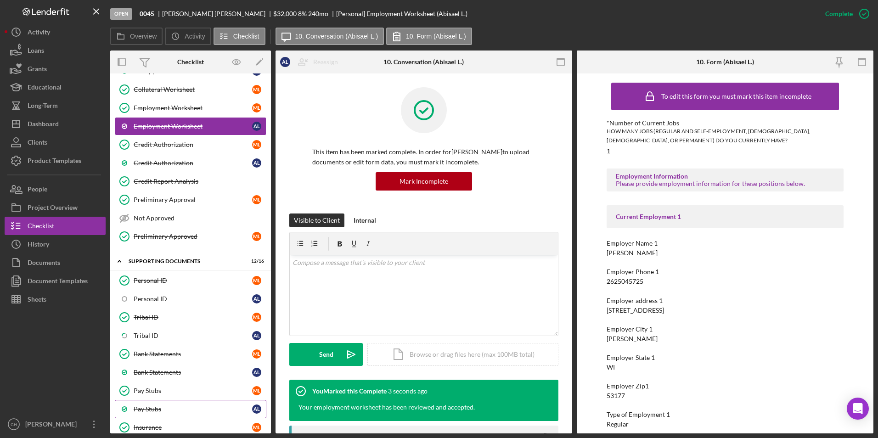
scroll to position [413, 0]
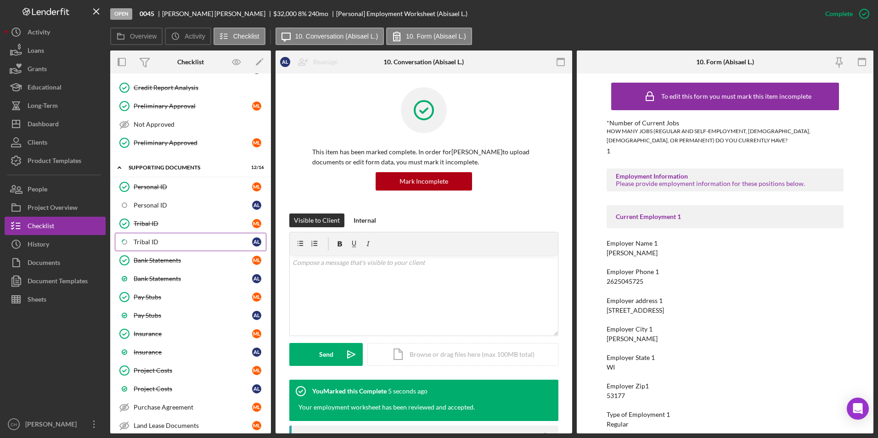
click at [167, 244] on div "Tribal ID" at bounding box center [193, 241] width 119 height 7
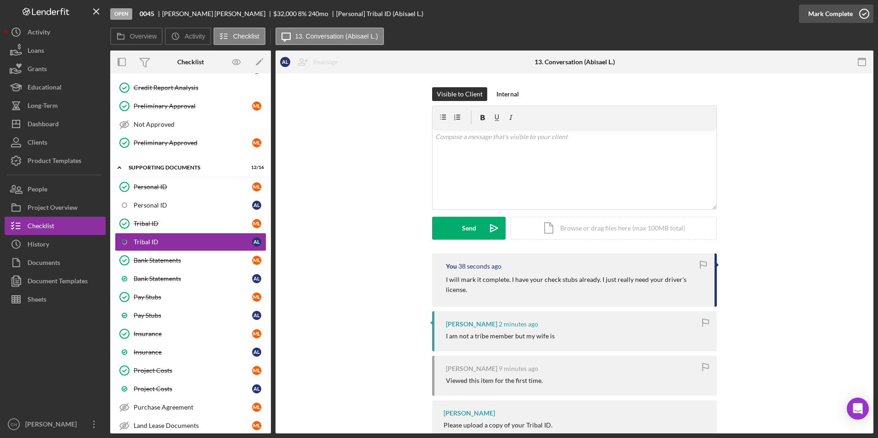
click at [823, 12] on div "Mark Complete" at bounding box center [830, 14] width 45 height 18
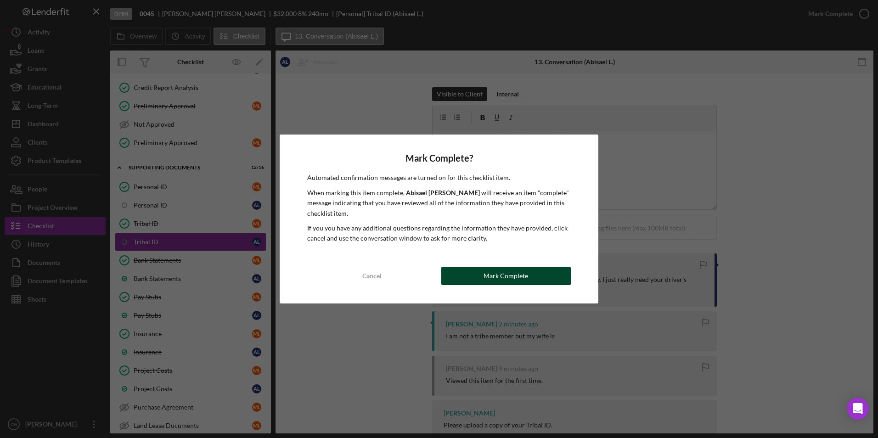
click at [492, 278] on div "Mark Complete" at bounding box center [506, 276] width 45 height 18
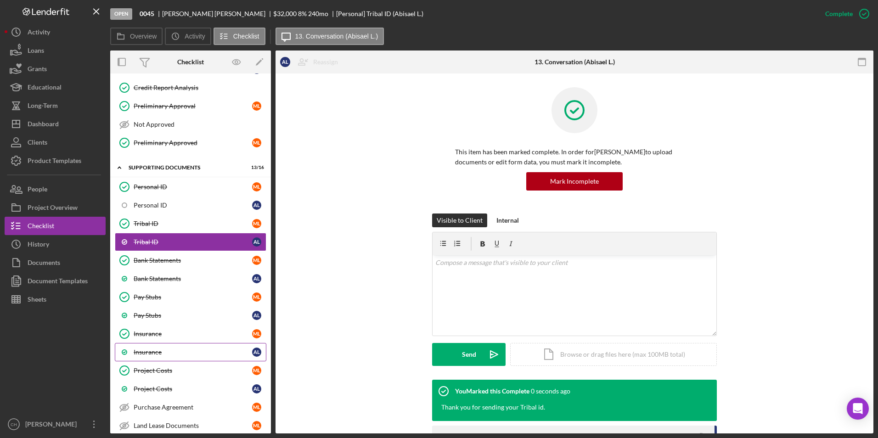
click at [153, 349] on div "Insurance" at bounding box center [193, 352] width 119 height 7
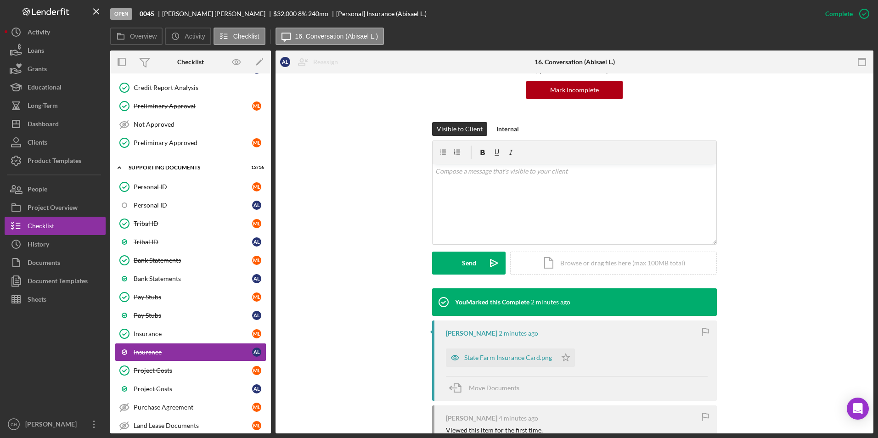
scroll to position [92, 0]
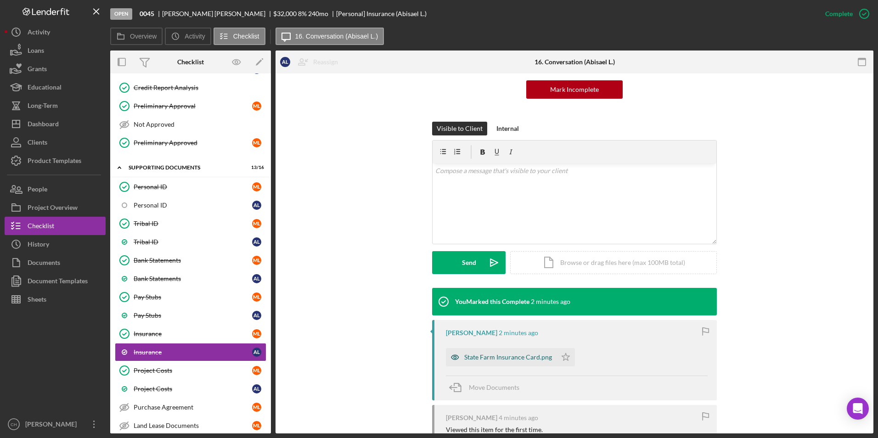
click at [521, 360] on div "State Farm Insurance Card.png" at bounding box center [508, 357] width 88 height 7
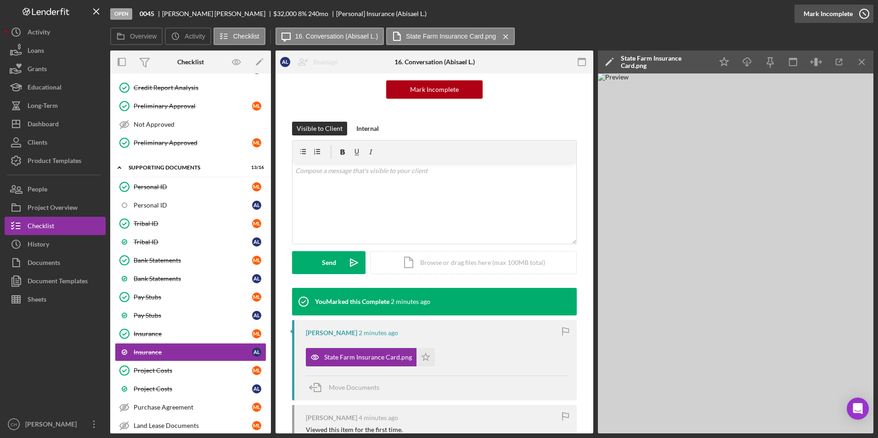
click at [829, 13] on div "Mark Incomplete" at bounding box center [828, 14] width 49 height 18
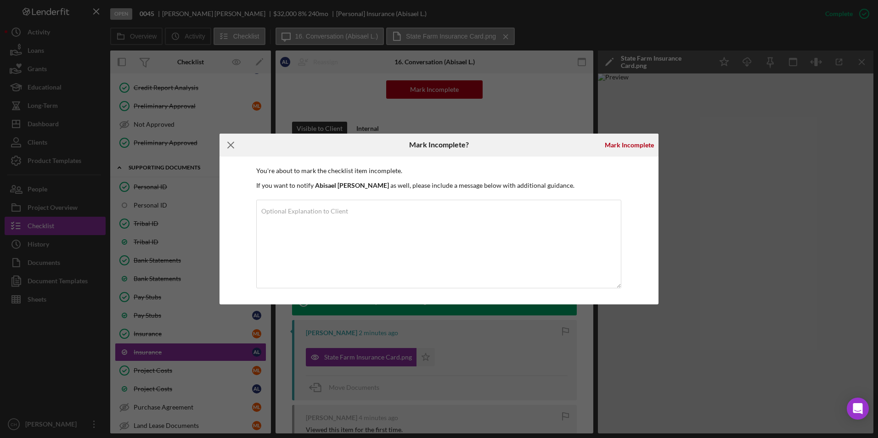
click at [232, 145] on line at bounding box center [231, 145] width 6 height 6
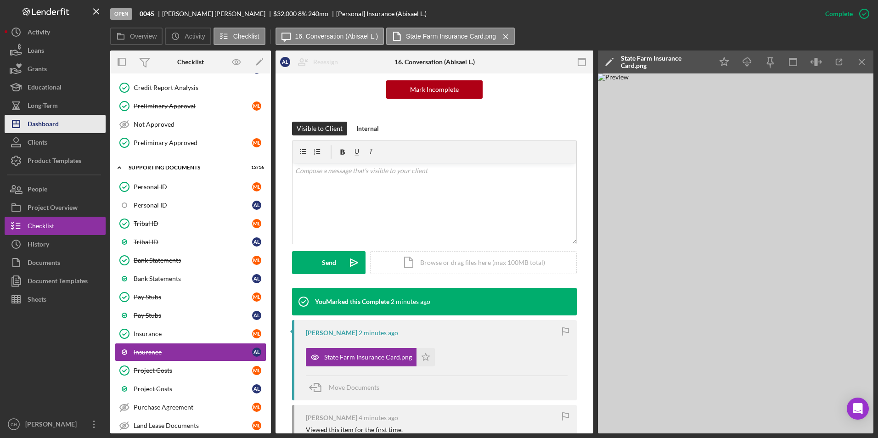
click at [57, 130] on div "Dashboard" at bounding box center [43, 125] width 31 height 21
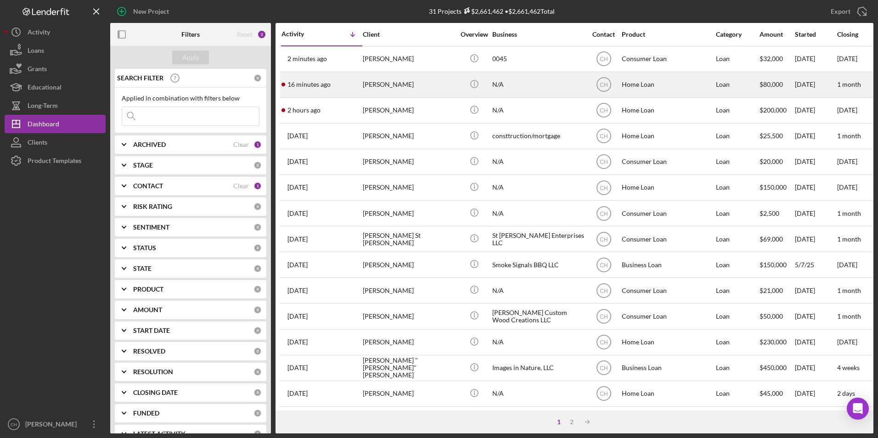
click at [394, 76] on div "[PERSON_NAME]" at bounding box center [409, 85] width 92 height 24
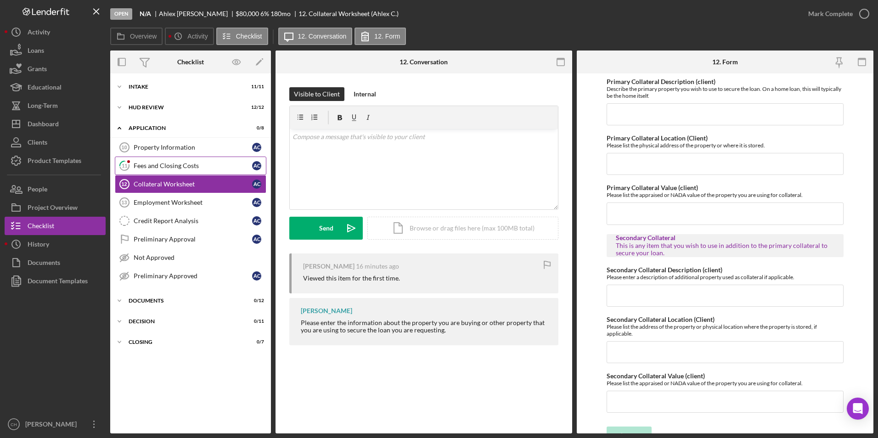
click at [149, 165] on div "Fees and Closing Costs" at bounding box center [193, 165] width 119 height 7
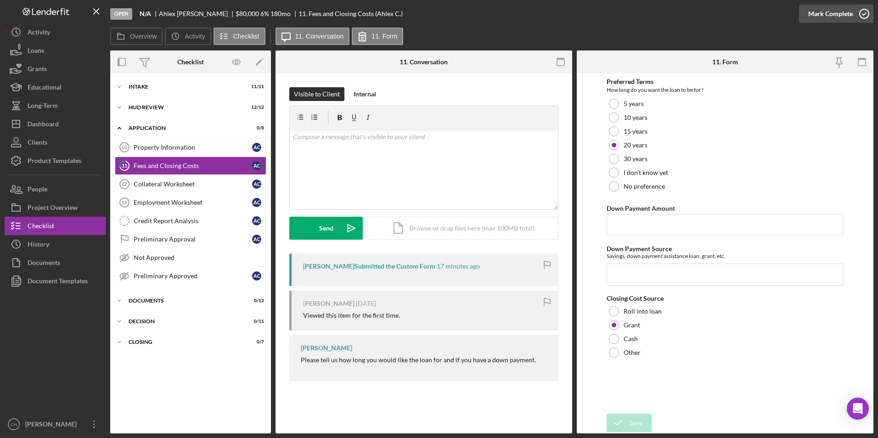
click at [835, 14] on div "Mark Complete" at bounding box center [830, 14] width 45 height 18
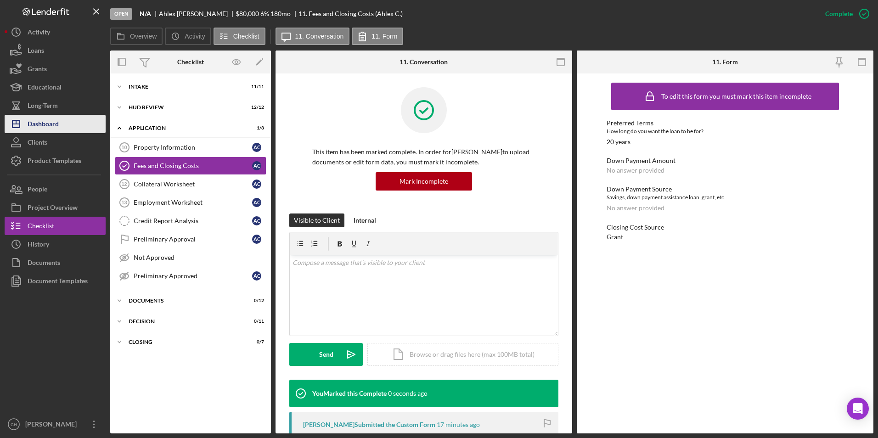
click at [47, 126] on div "Dashboard" at bounding box center [43, 125] width 31 height 21
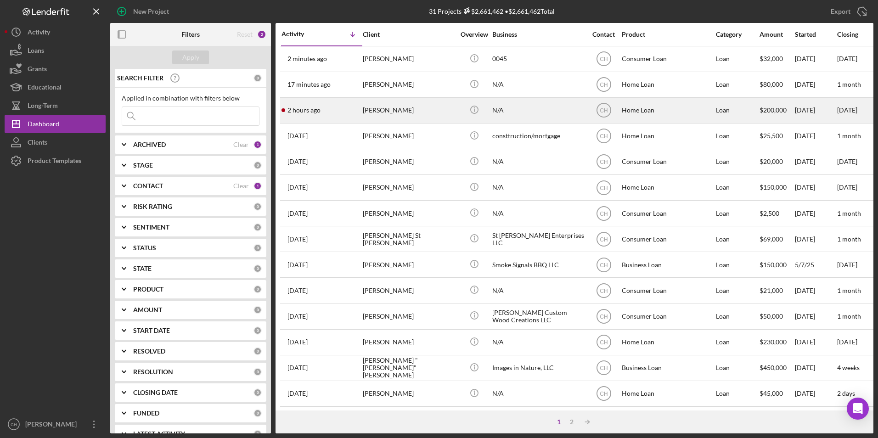
click at [385, 109] on div "[PERSON_NAME]" at bounding box center [409, 110] width 92 height 24
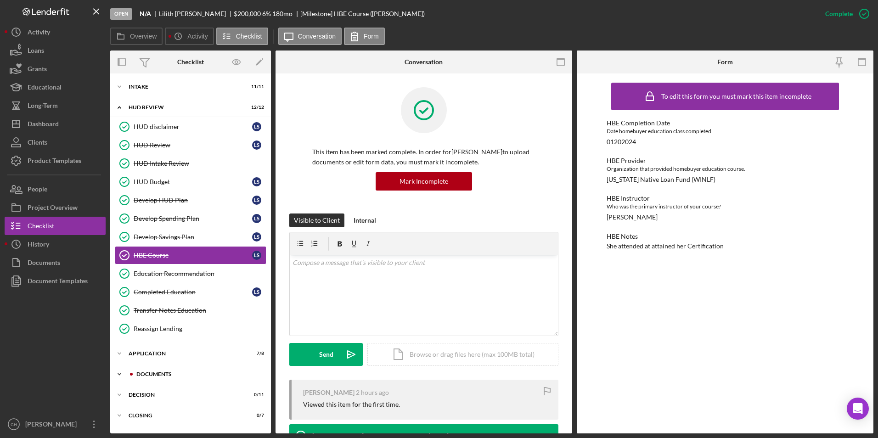
click at [149, 375] on div "Documents" at bounding box center [197, 375] width 123 height 6
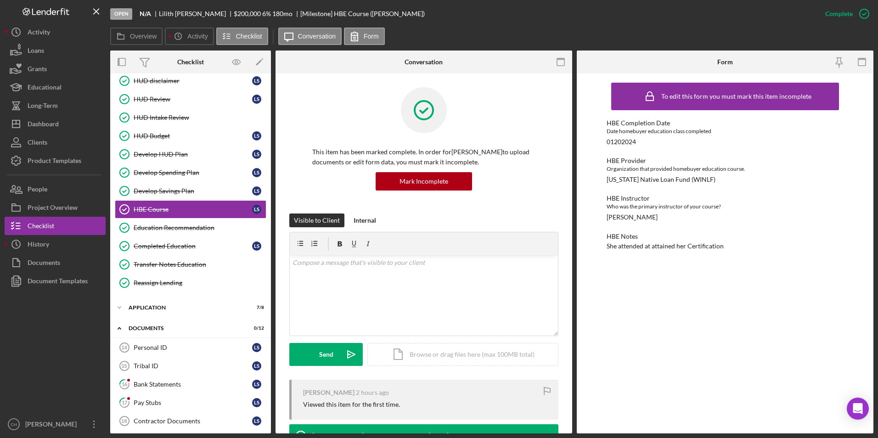
scroll to position [138, 0]
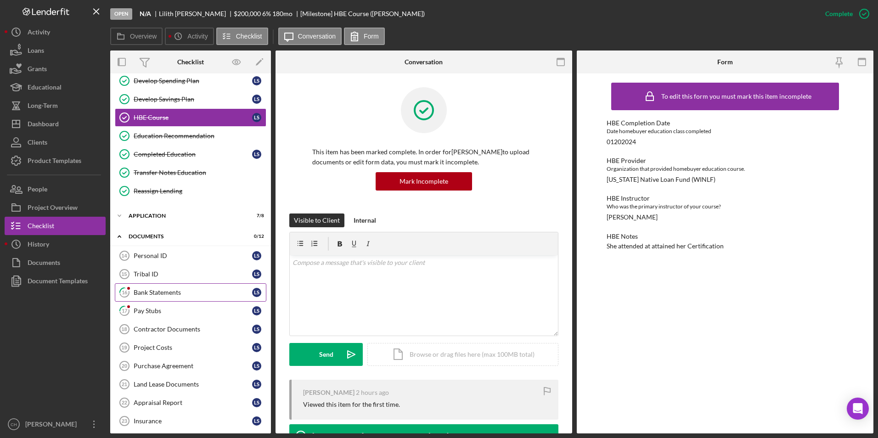
click at [168, 294] on div "Bank Statements" at bounding box center [193, 292] width 119 height 7
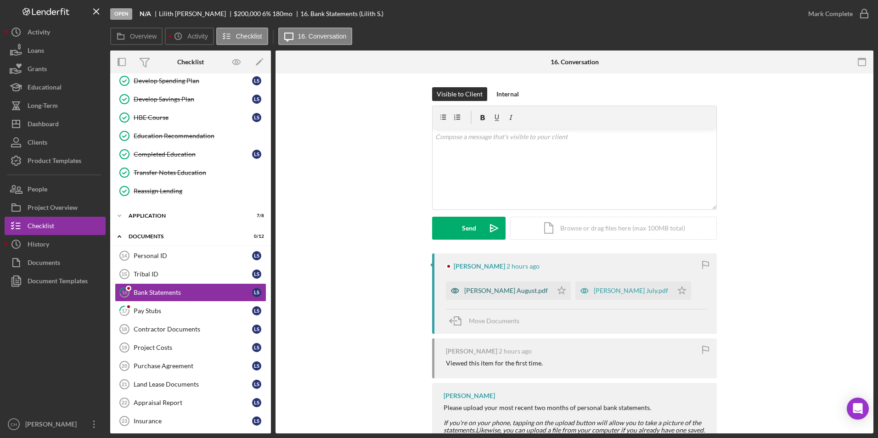
click at [481, 291] on div "[PERSON_NAME] August.pdf" at bounding box center [506, 290] width 84 height 7
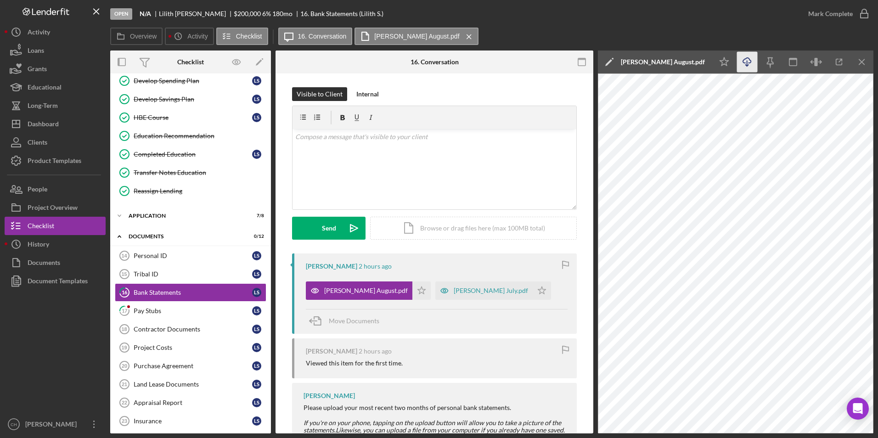
click at [750, 67] on icon "Icon/Download" at bounding box center [747, 62] width 21 height 21
click at [720, 63] on icon "Icon/Star" at bounding box center [724, 62] width 21 height 21
click at [449, 285] on div "[PERSON_NAME] July.pdf" at bounding box center [483, 291] width 97 height 18
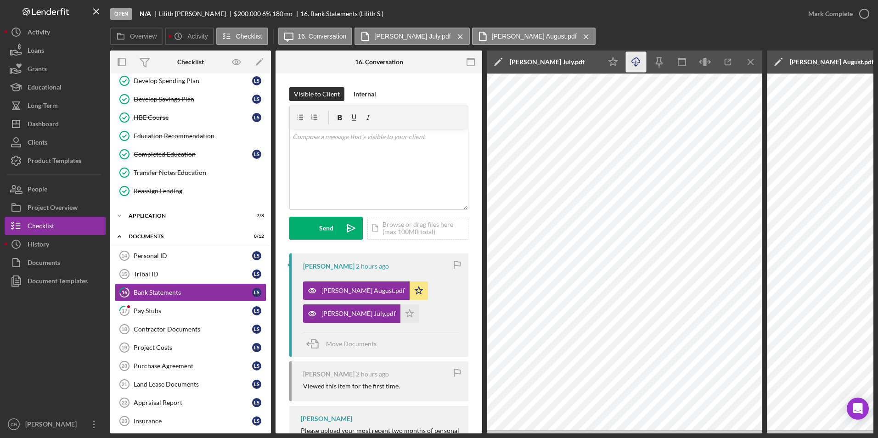
click at [633, 62] on icon "Icon/Download" at bounding box center [636, 62] width 21 height 21
click at [406, 316] on polygon "button" at bounding box center [410, 313] width 8 height 7
click at [835, 13] on div "Mark Complete" at bounding box center [830, 14] width 45 height 18
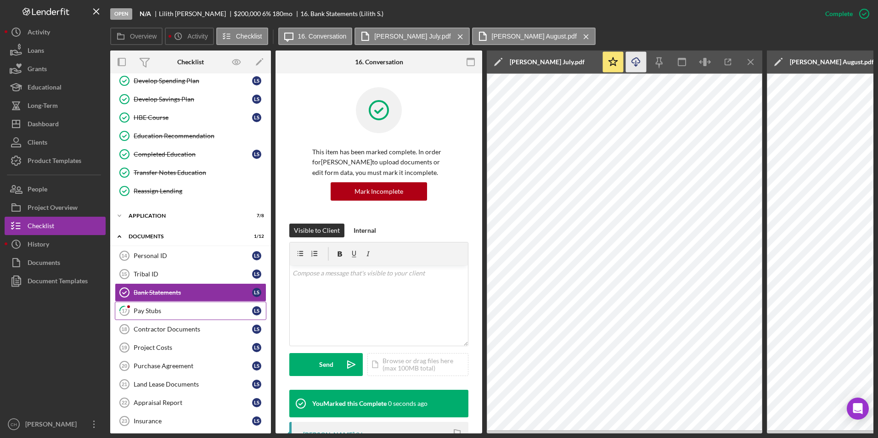
click at [151, 316] on link "17 Pay Stubs L S" at bounding box center [191, 311] width 152 height 18
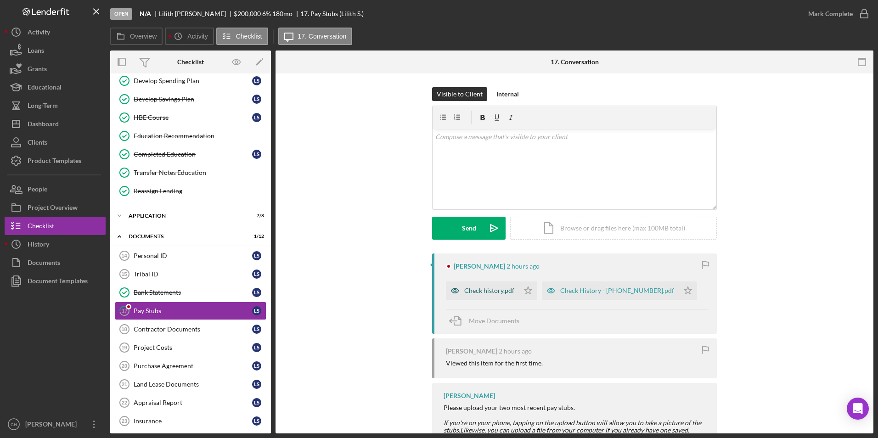
click at [491, 286] on div "Check history.pdf" at bounding box center [482, 291] width 73 height 18
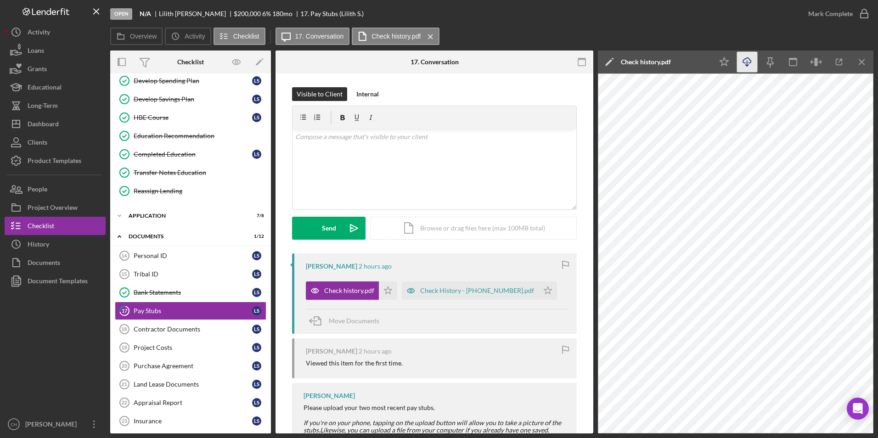
click at [751, 63] on icon "Icon/Download" at bounding box center [747, 62] width 21 height 21
click at [382, 284] on icon "Icon/Star" at bounding box center [388, 291] width 18 height 18
click at [466, 295] on div "Check History - [PHONE_NUMBER].pdf" at bounding box center [470, 291] width 137 height 18
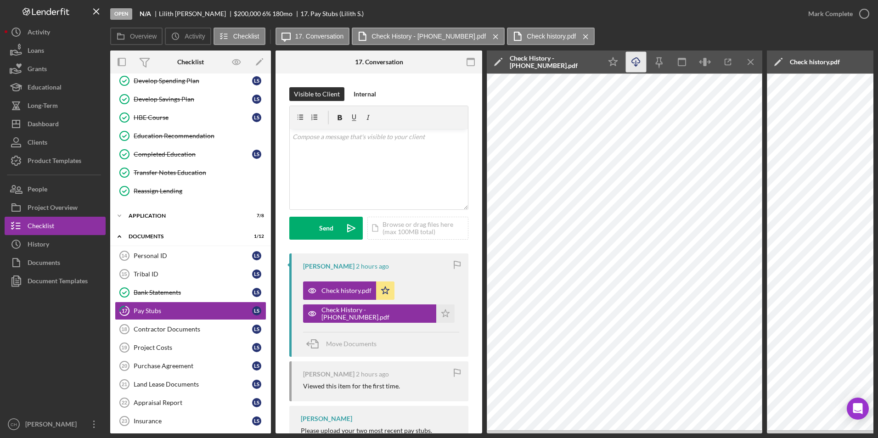
click at [638, 61] on icon "Icon/Download" at bounding box center [636, 62] width 21 height 21
click at [436, 315] on icon "Icon/Star" at bounding box center [445, 314] width 18 height 18
click at [825, 17] on div "Mark Complete" at bounding box center [830, 14] width 45 height 18
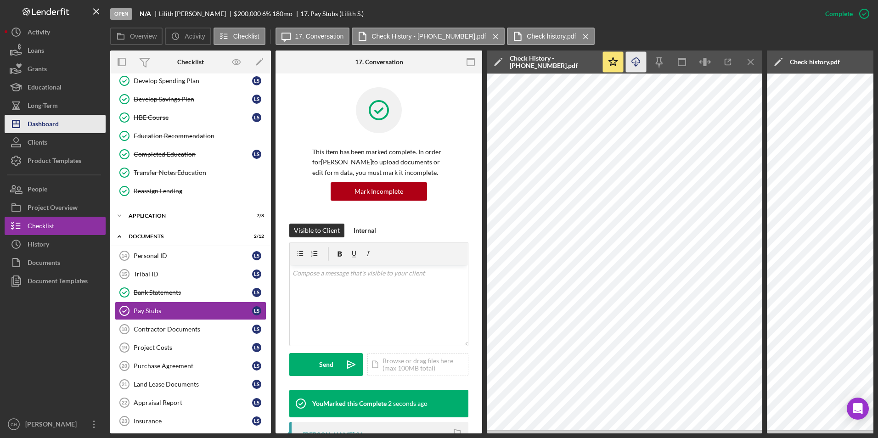
click at [35, 123] on div "Dashboard" at bounding box center [43, 125] width 31 height 21
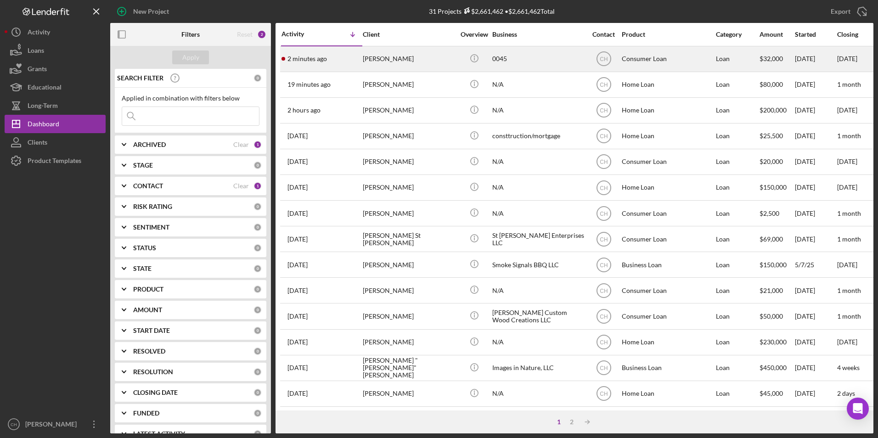
click at [374, 52] on div "[PERSON_NAME]" at bounding box center [409, 59] width 92 height 24
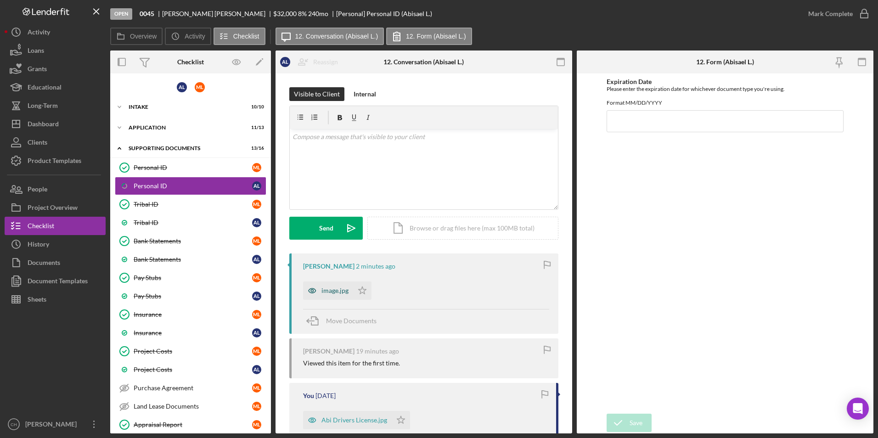
click at [333, 295] on div "image.jpg" at bounding box center [328, 291] width 50 height 18
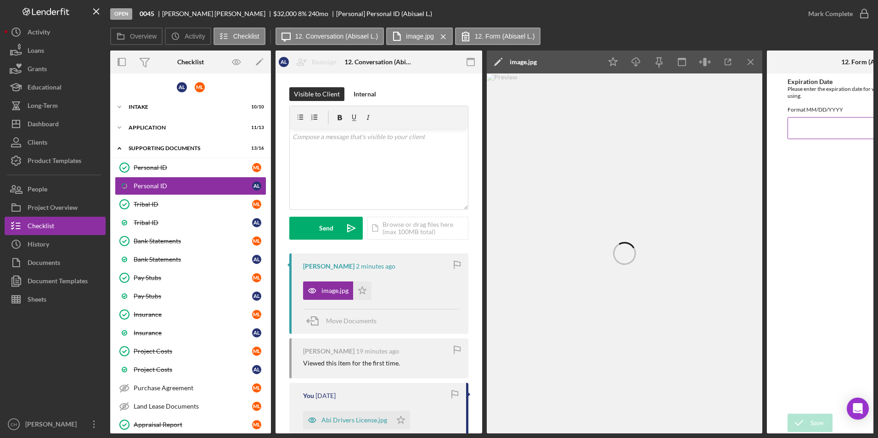
click at [829, 132] on input "Expiration Date" at bounding box center [870, 128] width 165 height 22
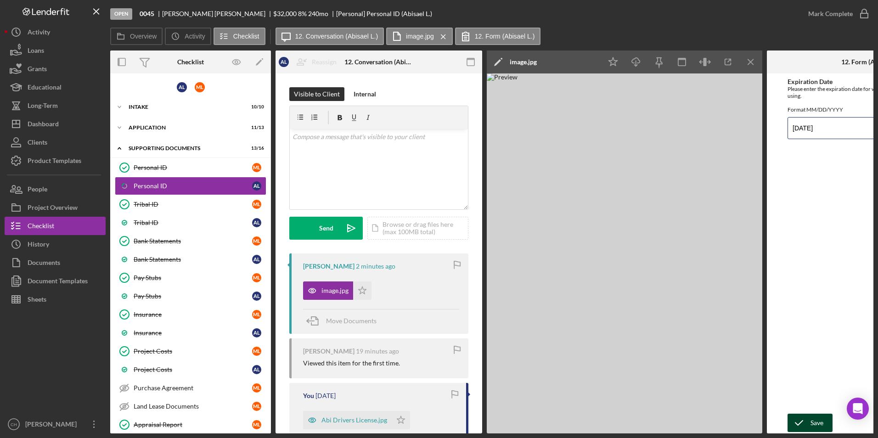
type input "[DATE]"
click at [809, 424] on icon "submit" at bounding box center [799, 423] width 23 height 23
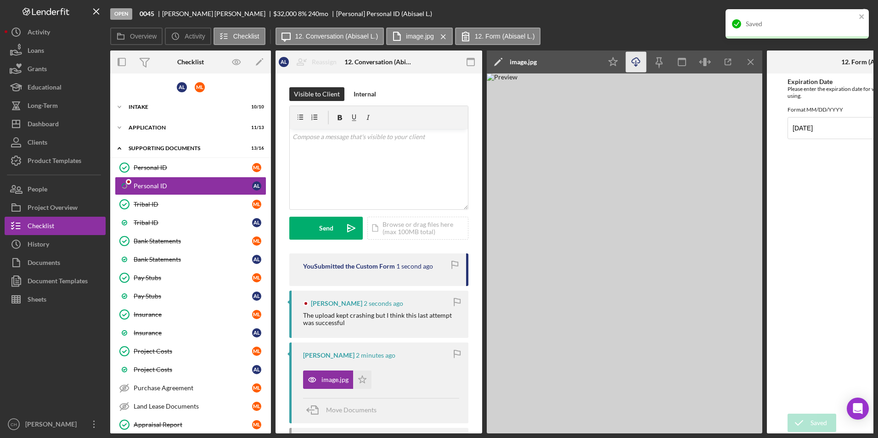
click at [637, 62] on icon "Icon/Download" at bounding box center [636, 62] width 21 height 21
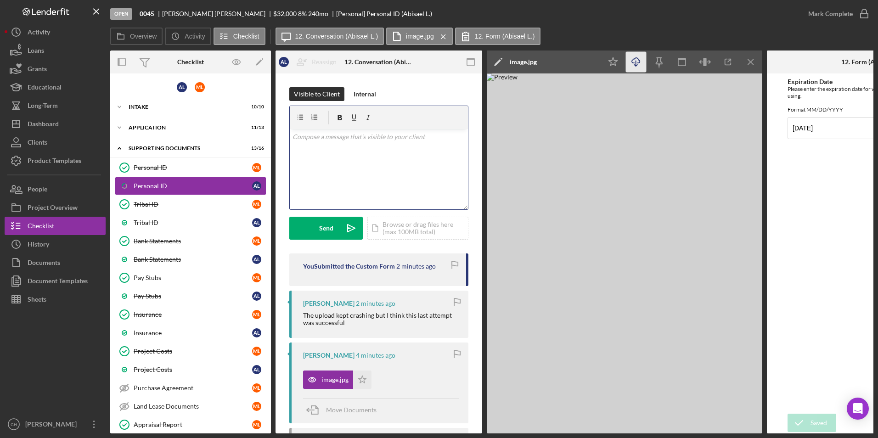
click at [305, 146] on div "v Color teal Color pink Remove color Add row above Add row below Add column bef…" at bounding box center [379, 169] width 178 height 80
click at [319, 222] on button "Send Icon/icon-invite-send" at bounding box center [325, 228] width 73 height 23
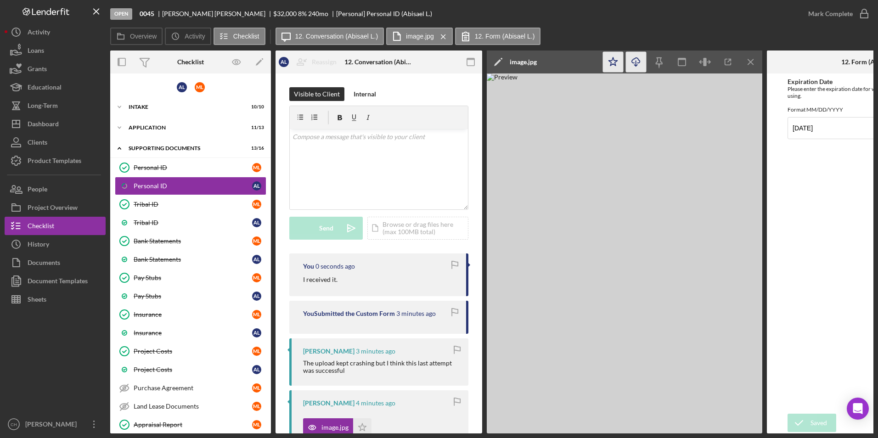
click at [616, 62] on polygon "button" at bounding box center [613, 61] width 9 height 8
click at [837, 9] on div "Mark Complete" at bounding box center [830, 14] width 45 height 18
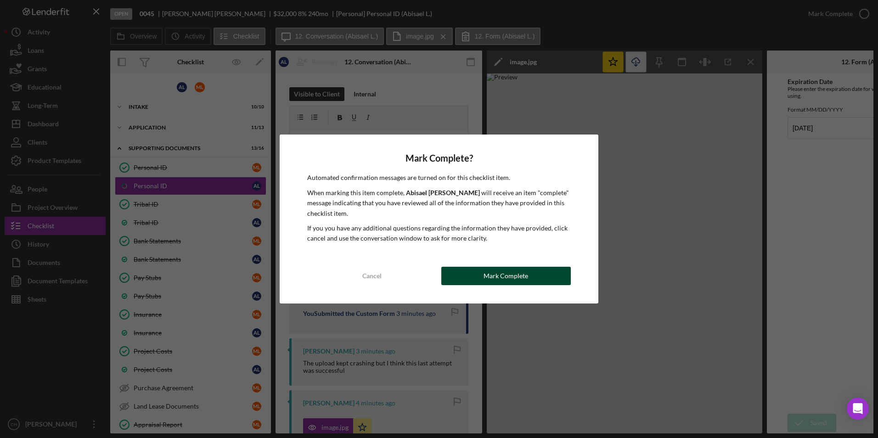
click at [535, 280] on button "Mark Complete" at bounding box center [506, 276] width 130 height 18
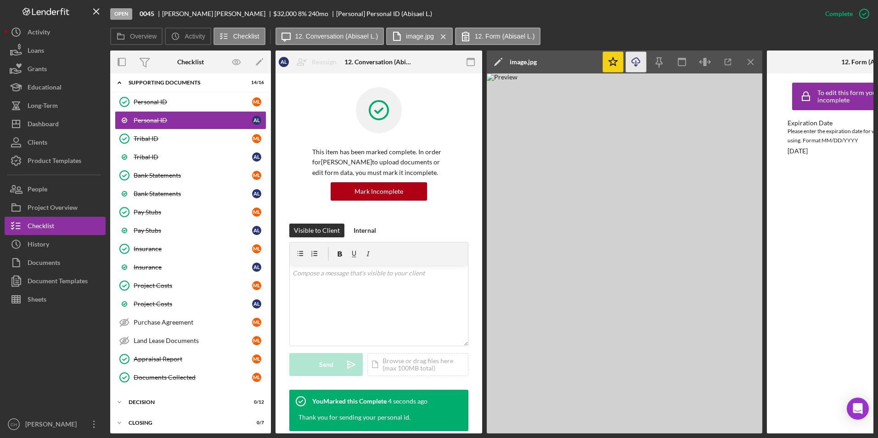
scroll to position [72, 0]
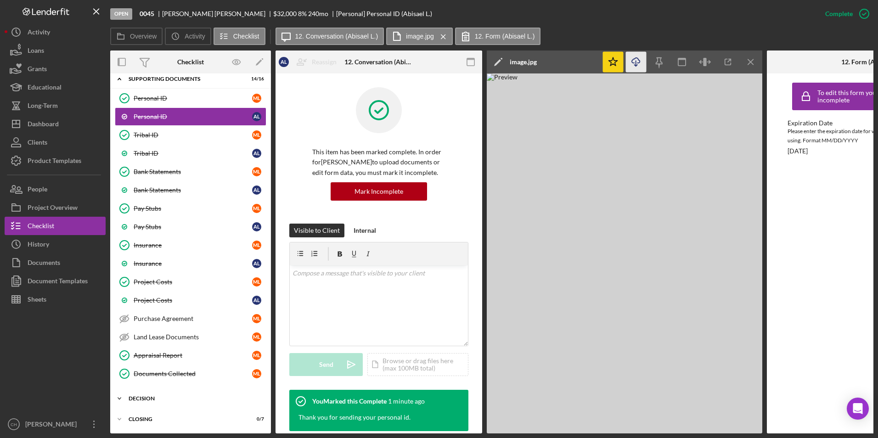
click at [148, 390] on div "Icon/Expander Decision 0 / 12" at bounding box center [190, 399] width 161 height 18
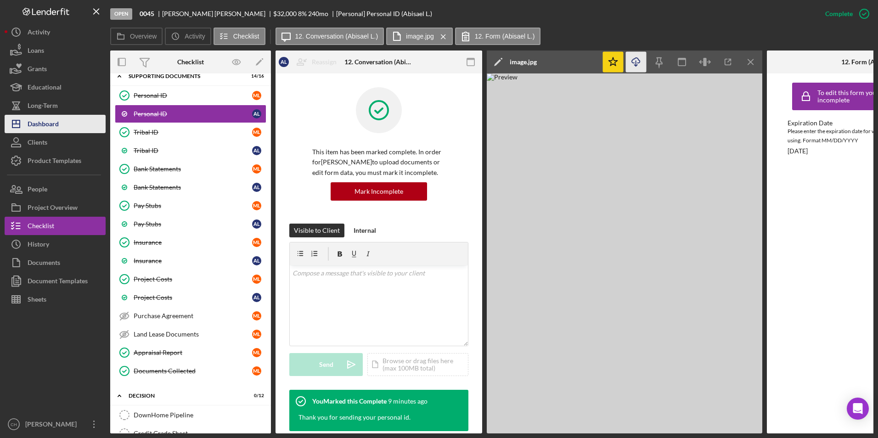
click at [55, 130] on div "Dashboard" at bounding box center [43, 125] width 31 height 21
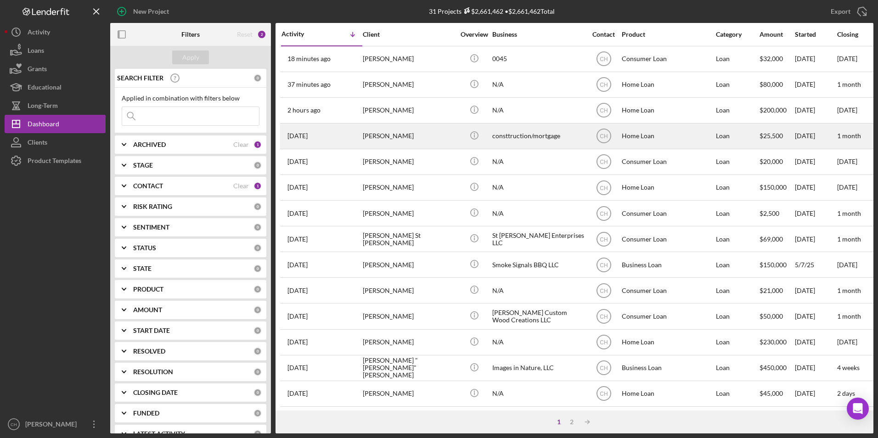
click at [386, 141] on div "[PERSON_NAME]" at bounding box center [409, 136] width 92 height 24
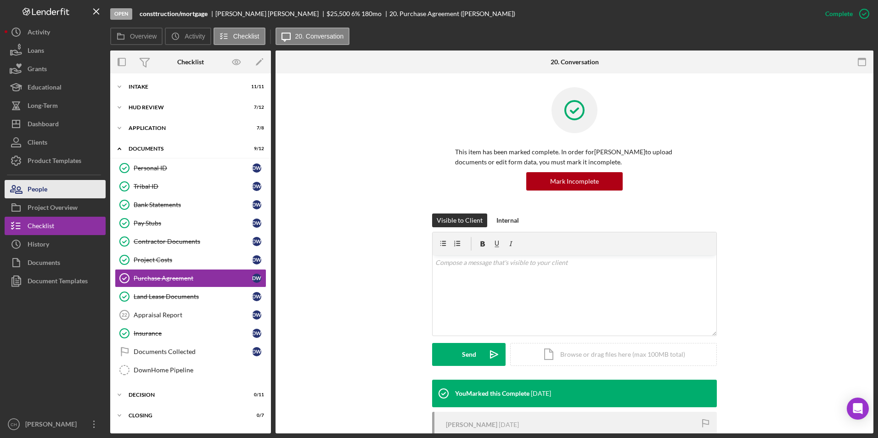
click at [42, 191] on div "People" at bounding box center [38, 190] width 20 height 21
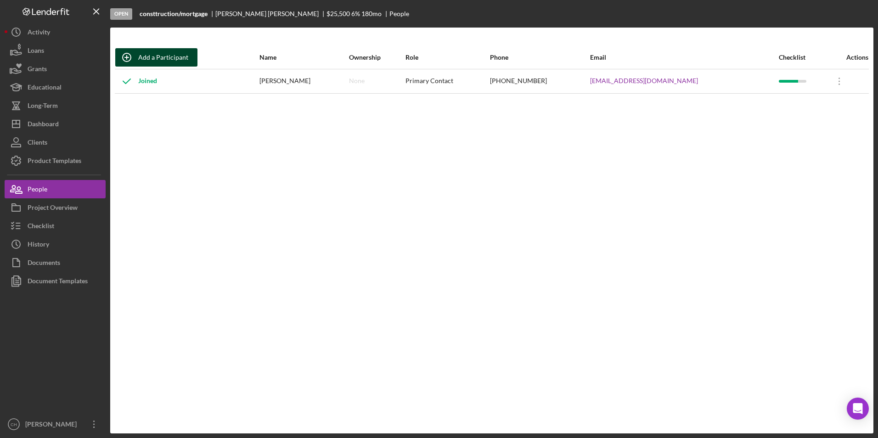
click at [142, 60] on div "Add a Participant" at bounding box center [163, 57] width 50 height 18
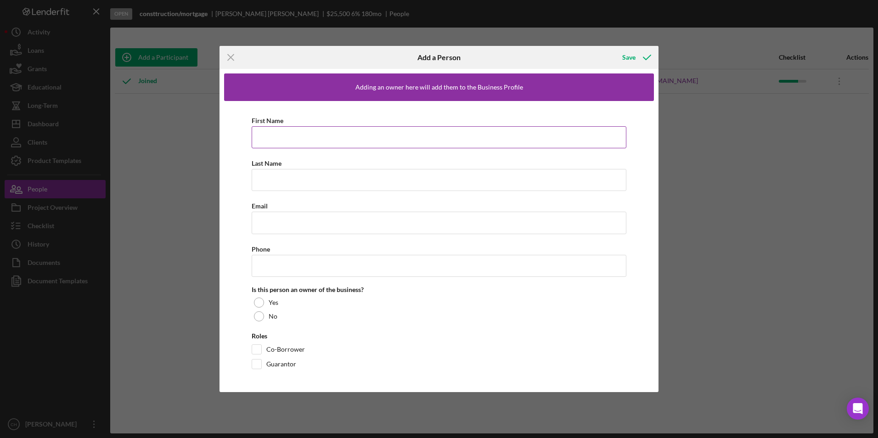
click at [278, 141] on input "First Name" at bounding box center [439, 137] width 375 height 22
type input "[PERSON_NAME]"
type input "[EMAIL_ADDRESS][DOMAIN_NAME]"
type input "[PHONE_NUMBER]"
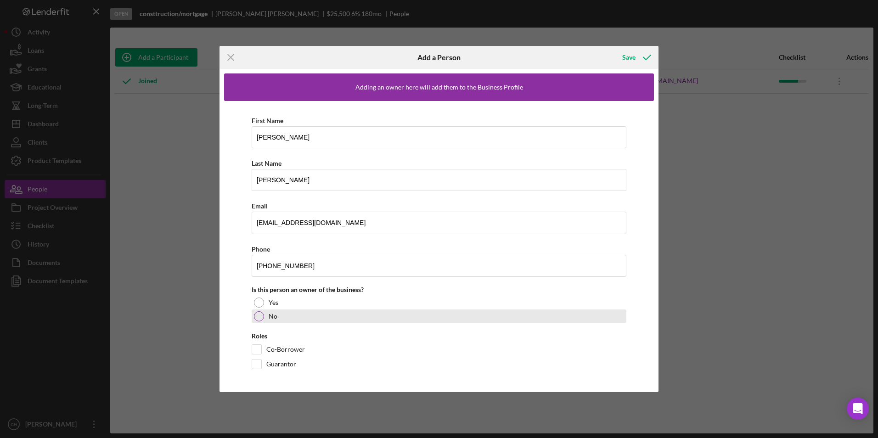
click at [257, 317] on div at bounding box center [259, 316] width 10 height 10
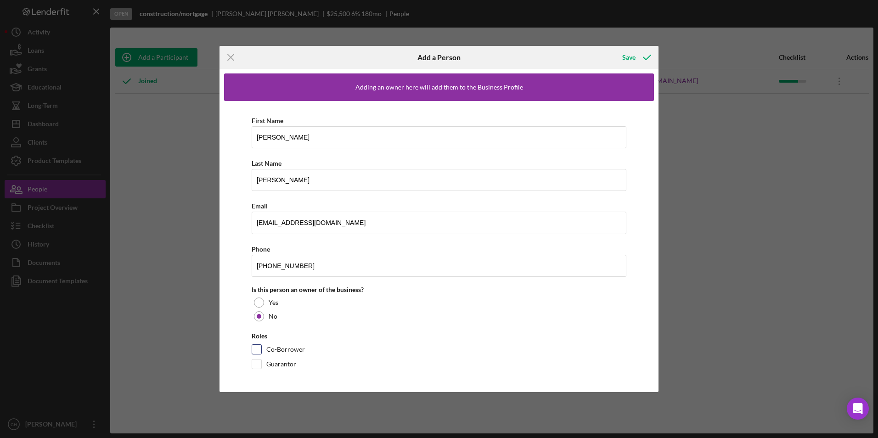
click at [261, 347] on div at bounding box center [257, 350] width 10 height 10
click at [254, 347] on input "Co-Borrower" at bounding box center [256, 349] width 9 height 9
checkbox input "true"
click at [628, 52] on div "Save" at bounding box center [628, 57] width 13 height 18
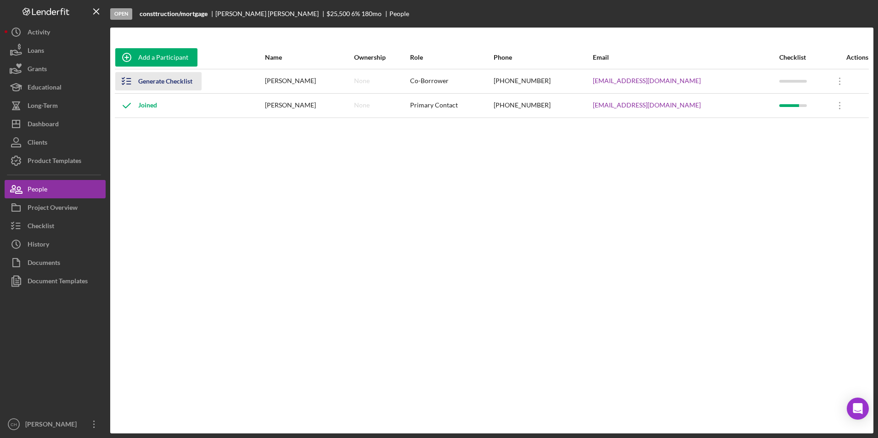
click at [161, 84] on div "Generate Checklist" at bounding box center [165, 81] width 54 height 18
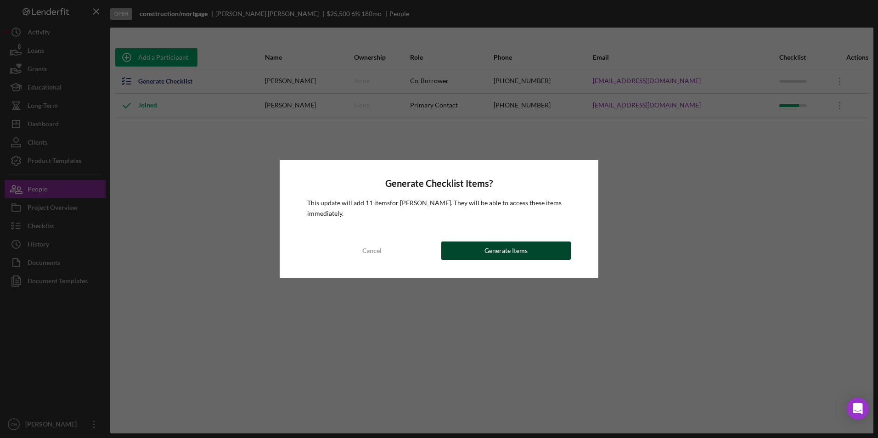
click at [495, 249] on div "Generate Items" at bounding box center [506, 251] width 43 height 18
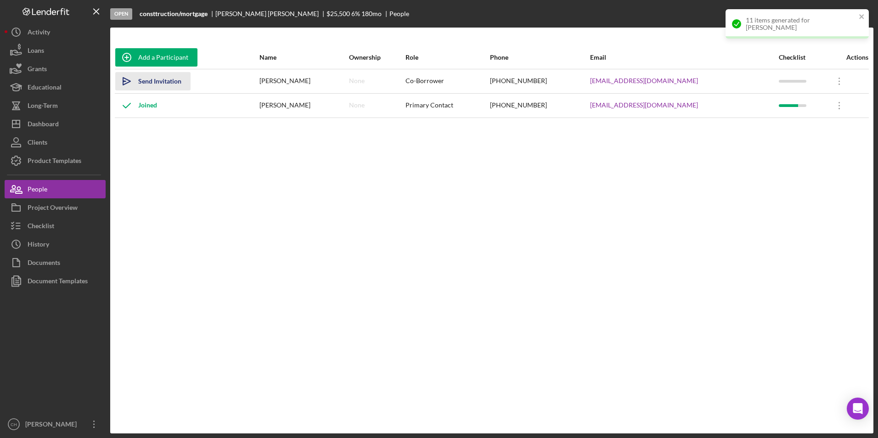
click at [168, 84] on div "Send Invitation" at bounding box center [159, 81] width 43 height 18
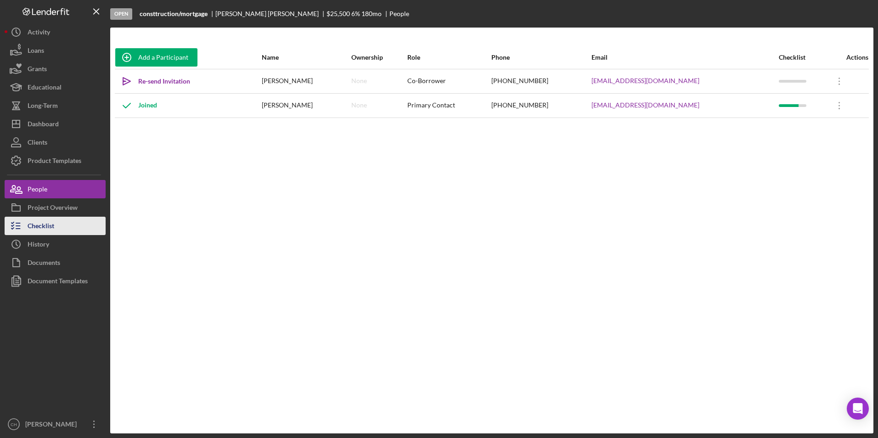
click at [45, 224] on div "Checklist" at bounding box center [41, 227] width 27 height 21
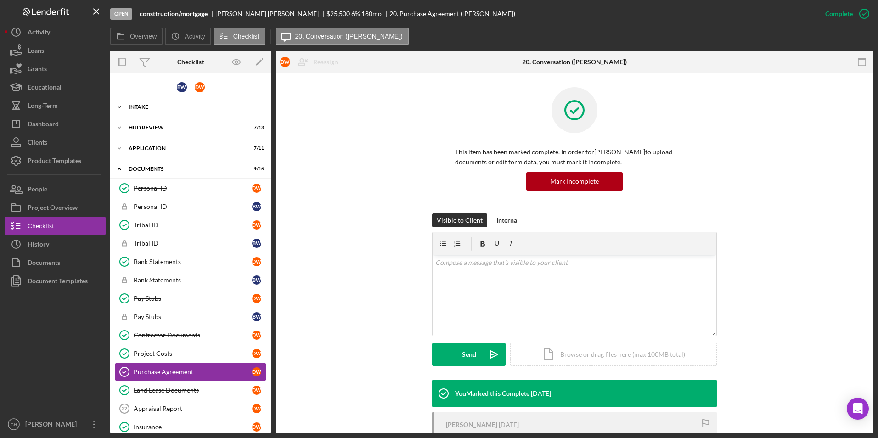
click at [138, 109] on div "Intake" at bounding box center [194, 107] width 131 height 6
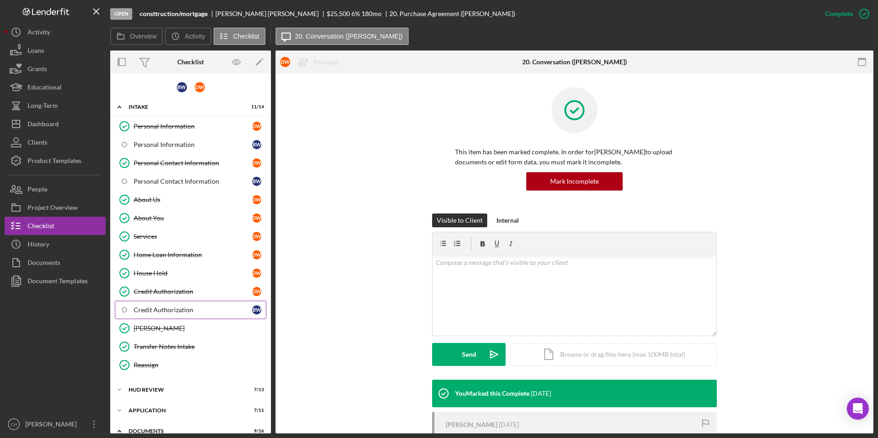
scroll to position [92, 0]
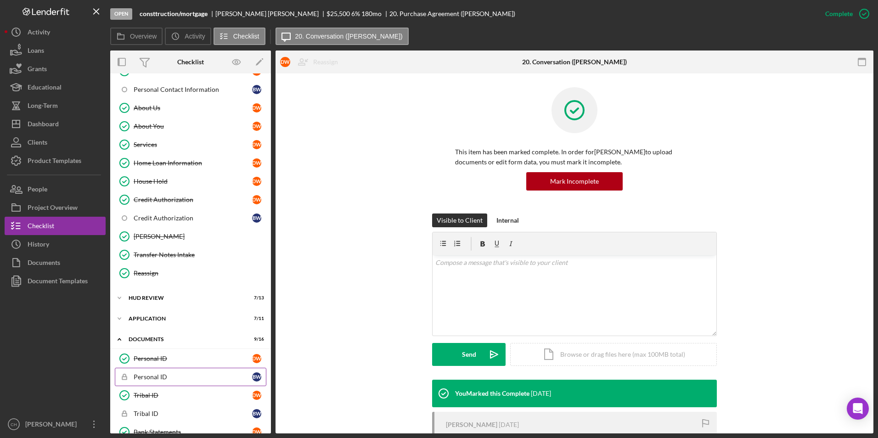
click at [156, 382] on link "Icon/Checklist Item Sub Locked Personal ID B W" at bounding box center [191, 377] width 152 height 18
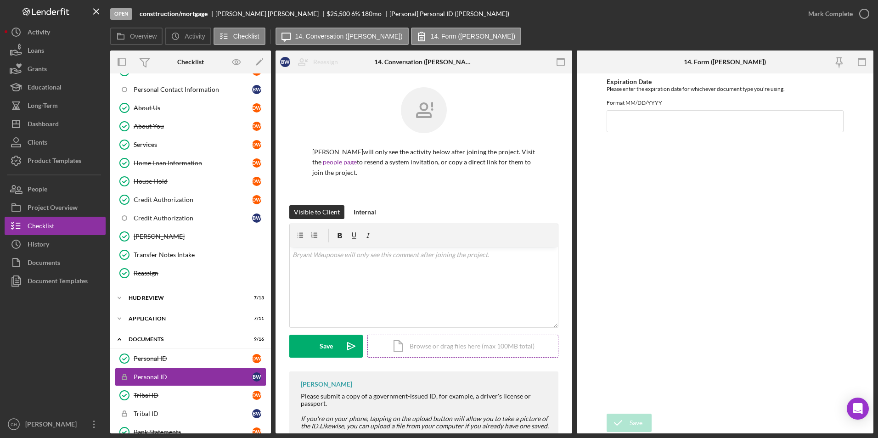
click at [433, 346] on div "Icon/Document Browse or drag files here (max 100MB total) Tap to choose files o…" at bounding box center [462, 346] width 191 height 23
click at [311, 340] on button "Upload Icon/Upload" at bounding box center [325, 346] width 73 height 23
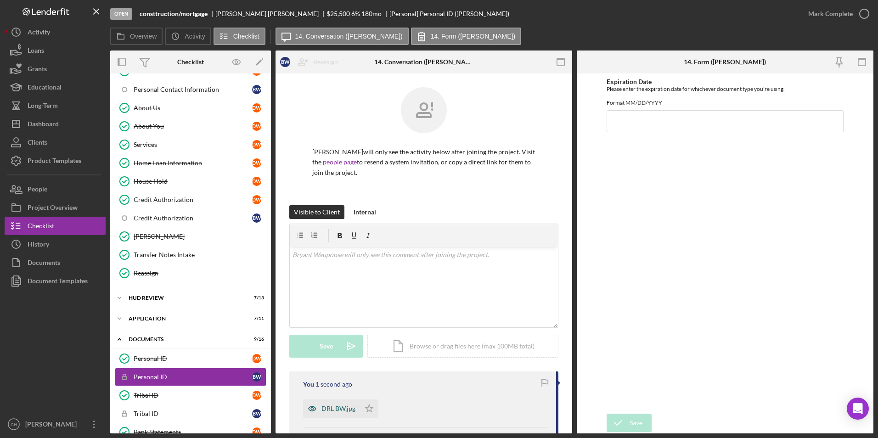
click at [346, 409] on div "DRL BW.jpg" at bounding box center [339, 408] width 34 height 7
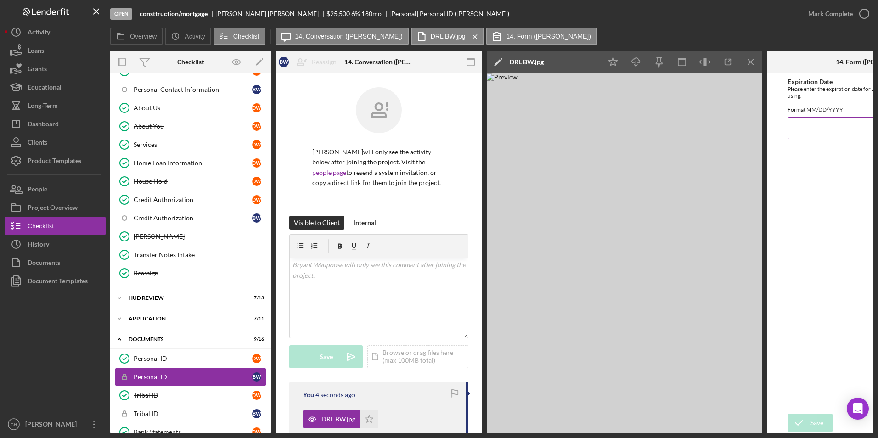
click at [802, 136] on input "Expiration Date" at bounding box center [870, 128] width 165 height 22
type input "[DATE]"
click at [803, 417] on icon "submit" at bounding box center [799, 423] width 23 height 23
click at [612, 62] on icon "Icon/Star" at bounding box center [613, 62] width 21 height 21
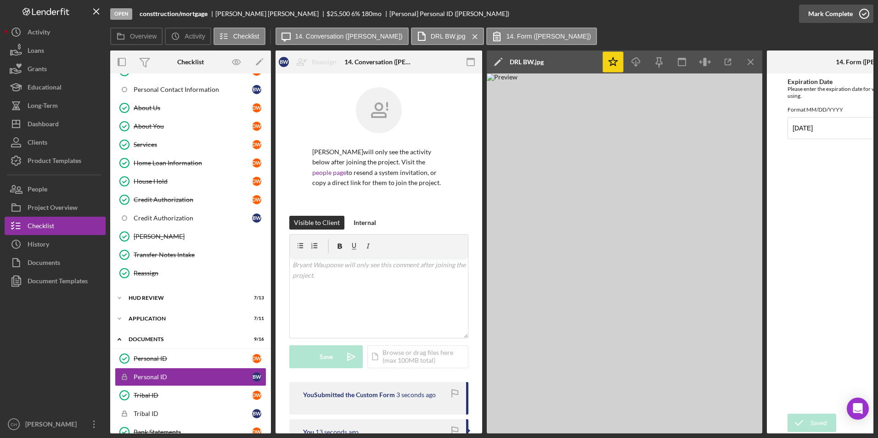
click at [830, 15] on div "Mark Complete" at bounding box center [830, 14] width 45 height 18
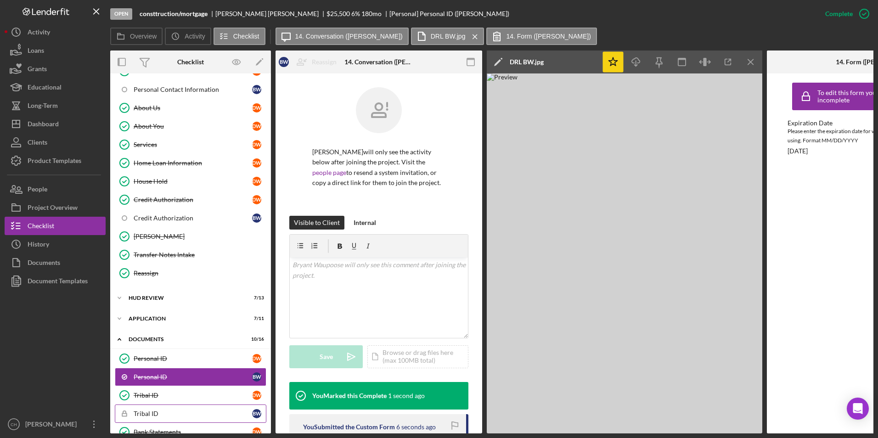
click at [147, 413] on div "Tribal ID" at bounding box center [193, 413] width 119 height 7
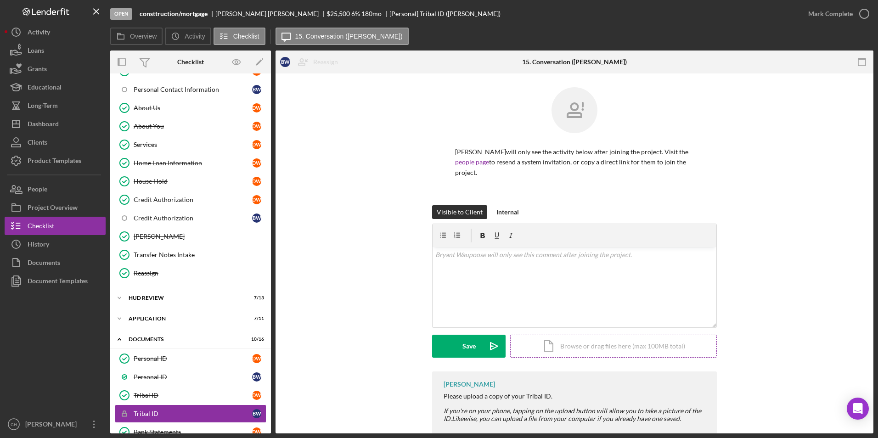
click at [571, 344] on div "Icon/Document Browse or drag files here (max 100MB total) Tap to choose files o…" at bounding box center [613, 346] width 207 height 23
click at [472, 343] on div "Upload" at bounding box center [469, 346] width 21 height 23
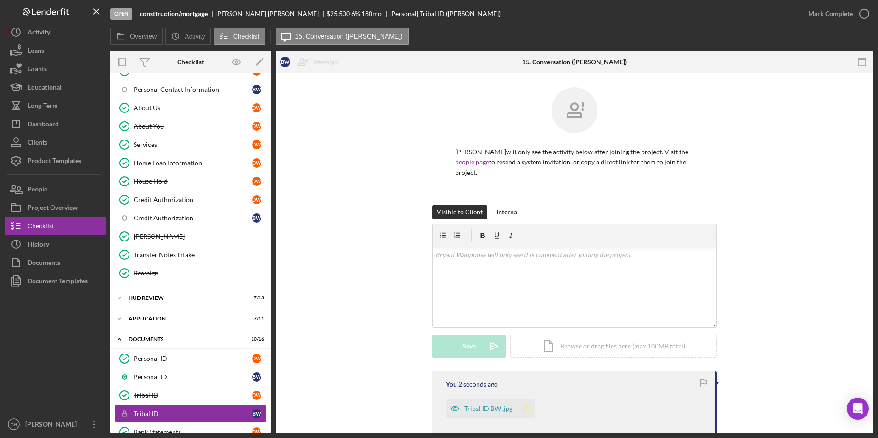
click at [523, 406] on icon "Icon/Star" at bounding box center [526, 409] width 18 height 18
click at [835, 13] on div "Mark Complete" at bounding box center [830, 14] width 45 height 18
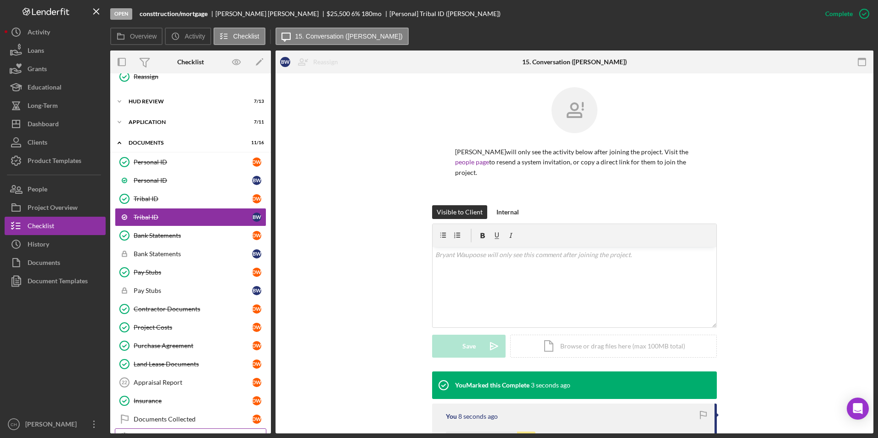
scroll to position [352, 0]
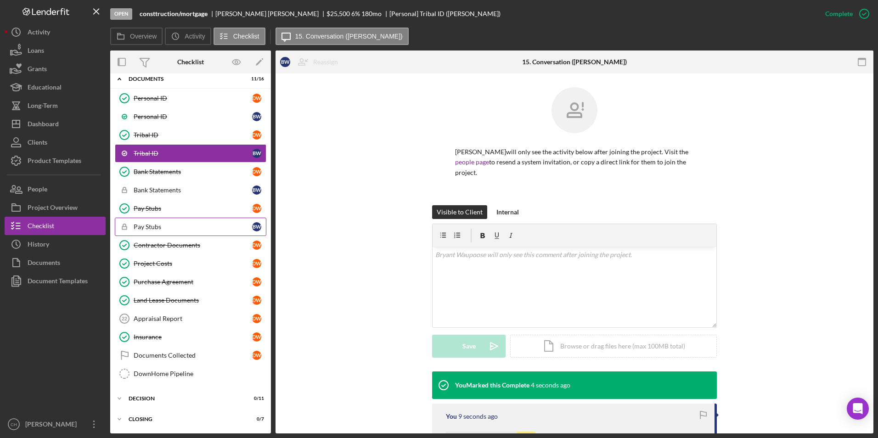
click at [156, 226] on div "Pay Stubs" at bounding box center [193, 226] width 119 height 7
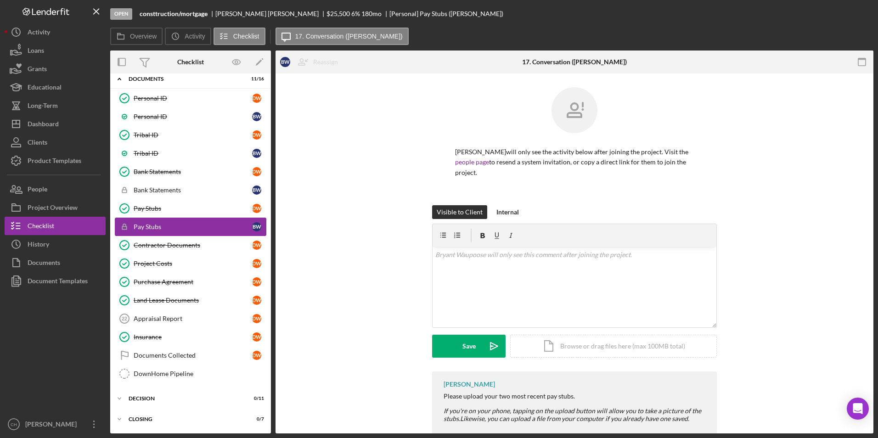
scroll to position [351, 0]
click at [610, 347] on div "Icon/Document Browse or drag files here (max 100MB total) Tap to choose files o…" at bounding box center [613, 346] width 207 height 23
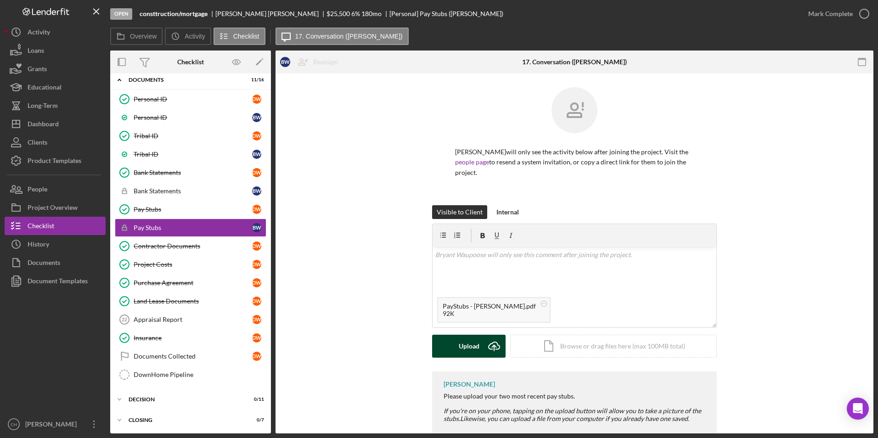
click at [470, 342] on div "Upload" at bounding box center [469, 346] width 21 height 23
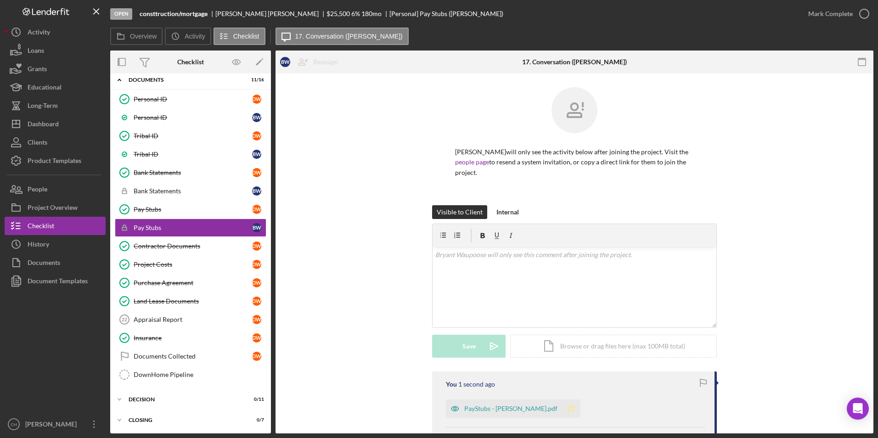
click at [562, 407] on icon "Icon/Star" at bounding box center [571, 409] width 18 height 18
click at [823, 10] on div "Mark Complete" at bounding box center [830, 14] width 45 height 18
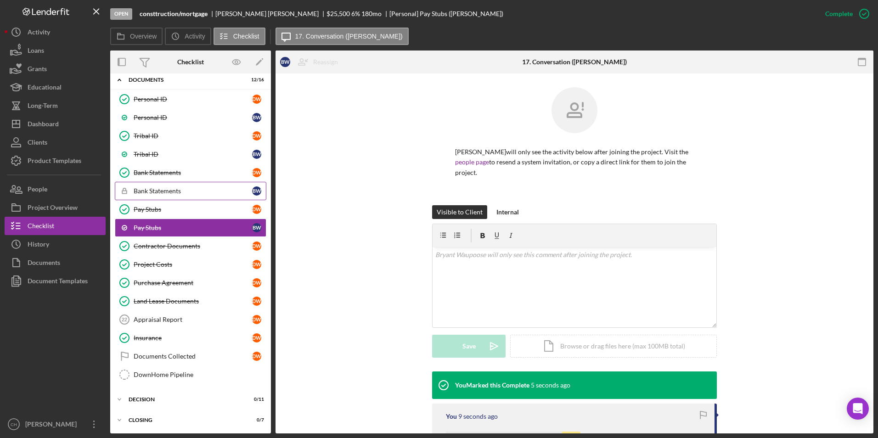
click at [167, 185] on link "Icon/Checklist Item Sub Locked Bank Statements B W" at bounding box center [191, 191] width 152 height 18
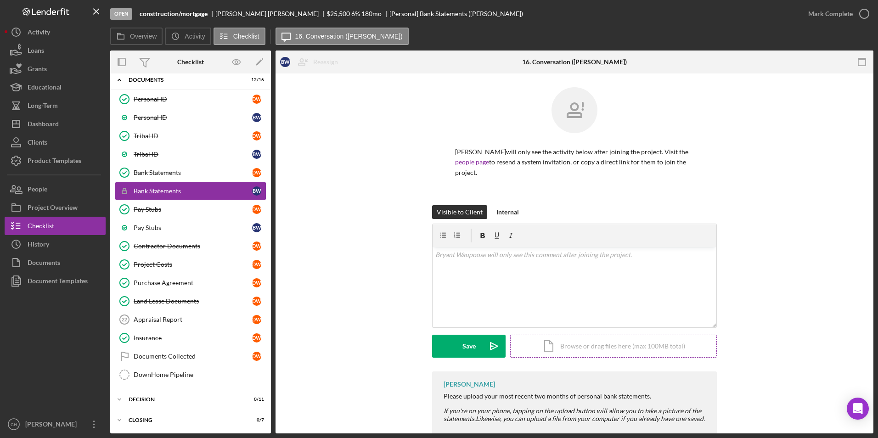
click at [576, 351] on div "Icon/Document Browse or drag files here (max 100MB total) Tap to choose files o…" at bounding box center [613, 346] width 207 height 23
click at [461, 345] on div "Upload" at bounding box center [469, 346] width 21 height 23
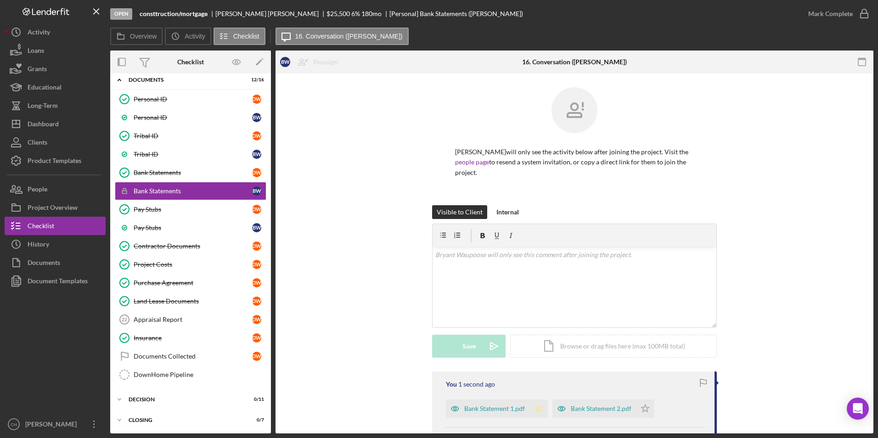
click at [542, 403] on icon "Icon/Star" at bounding box center [539, 409] width 18 height 18
click at [645, 404] on icon "Icon/Star" at bounding box center [645, 409] width 18 height 18
click at [827, 11] on div "Mark Complete" at bounding box center [830, 14] width 45 height 18
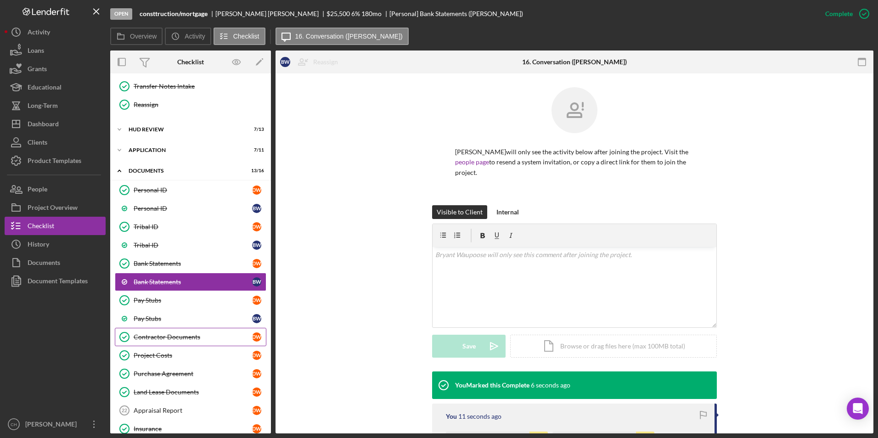
scroll to position [260, 0]
click at [120, 153] on icon "Icon/Expander" at bounding box center [119, 151] width 18 height 18
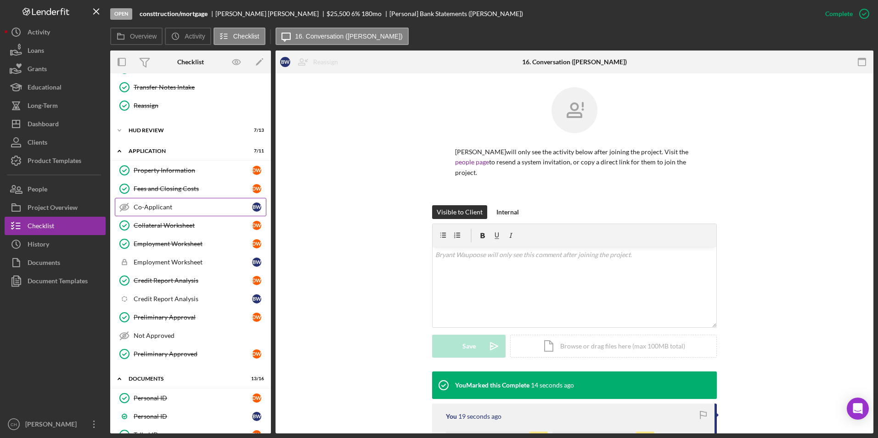
click at [161, 208] on div "Co-Applicant" at bounding box center [193, 206] width 119 height 7
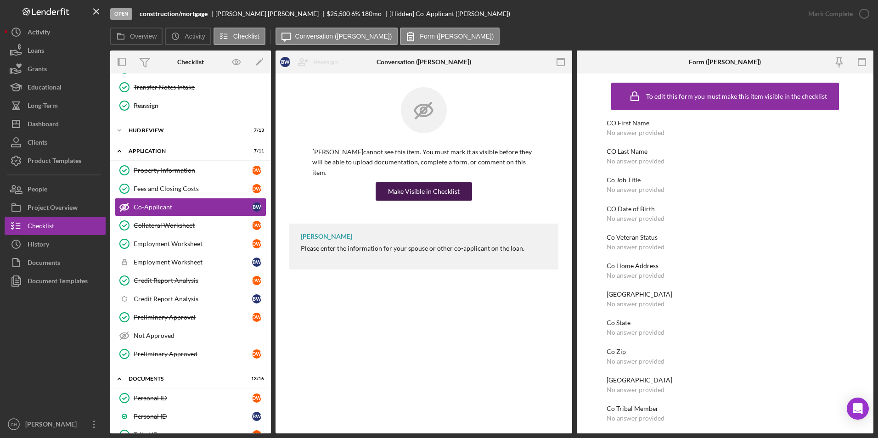
click at [423, 186] on div "Make Visible in Checklist" at bounding box center [424, 191] width 72 height 18
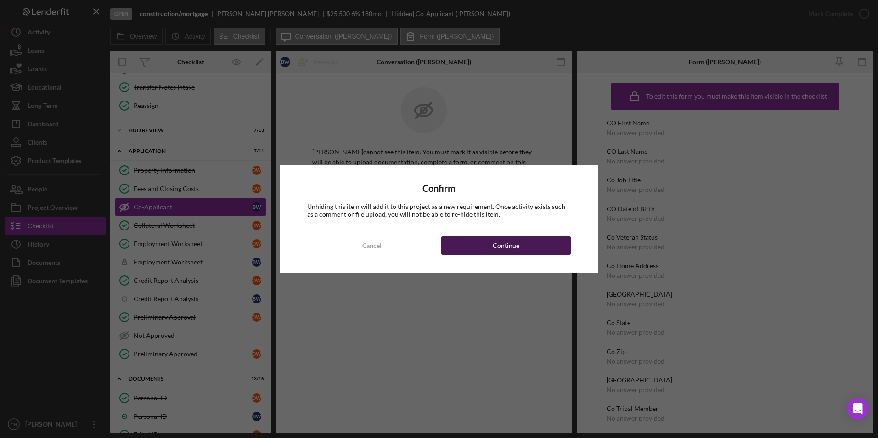
click at [480, 247] on button "Continue" at bounding box center [506, 246] width 130 height 18
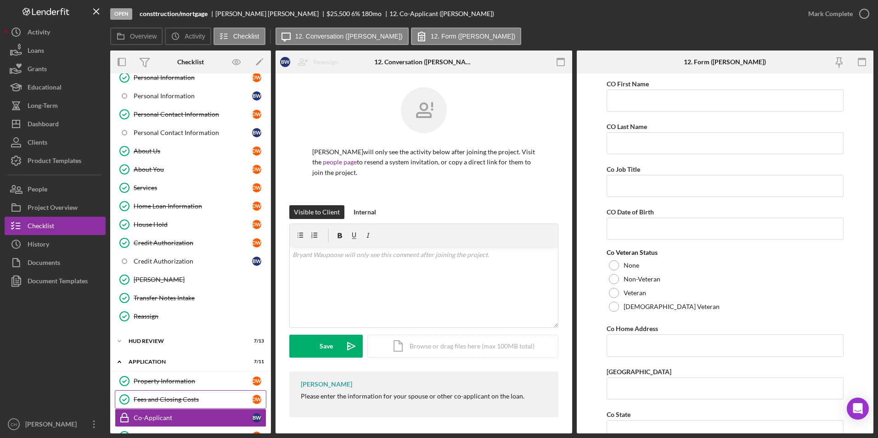
scroll to position [138, 0]
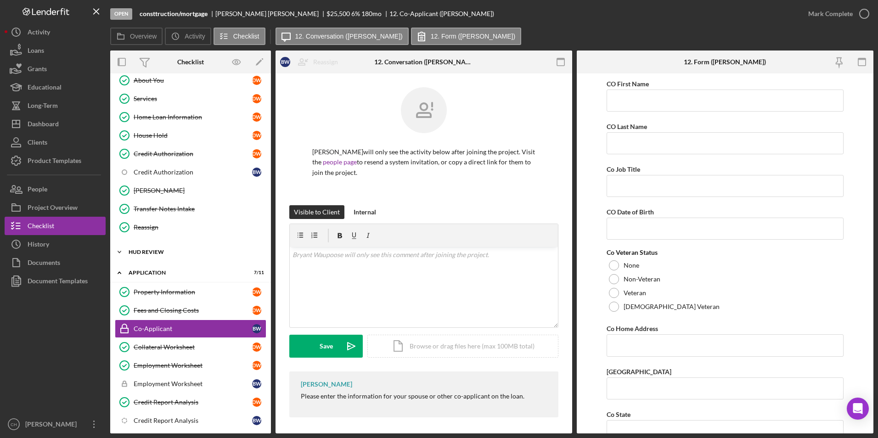
click at [168, 252] on div "HUD Review" at bounding box center [194, 252] width 131 height 6
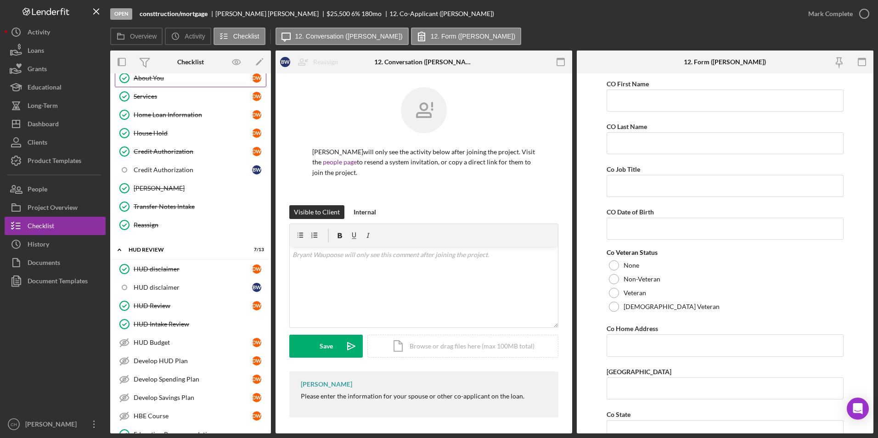
scroll to position [0, 0]
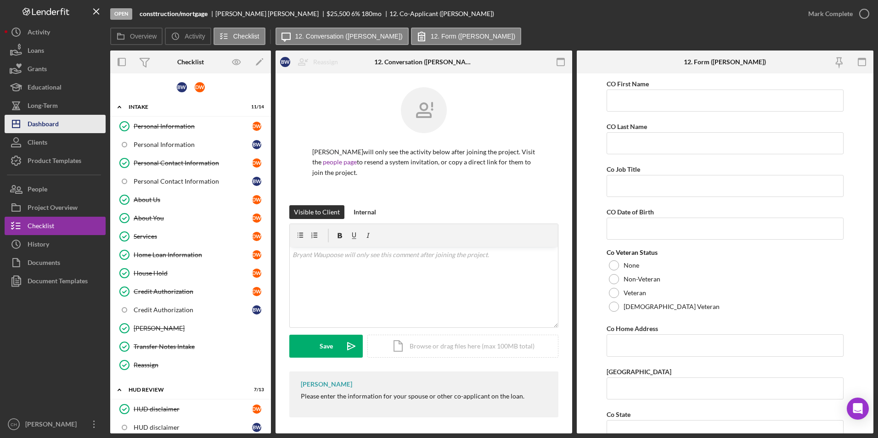
click at [73, 124] on button "Icon/Dashboard Dashboard" at bounding box center [55, 124] width 101 height 18
